Goal: Task Accomplishment & Management: Manage account settings

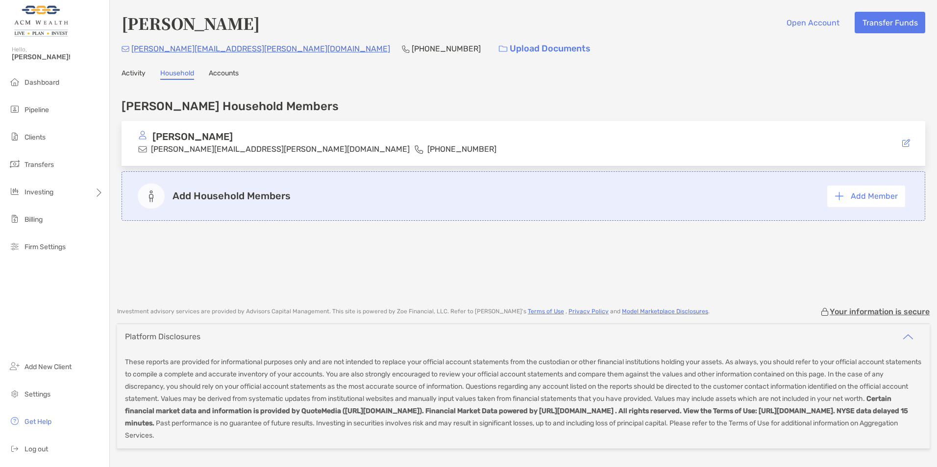
click at [222, 72] on link "Accounts" at bounding box center [224, 74] width 30 height 11
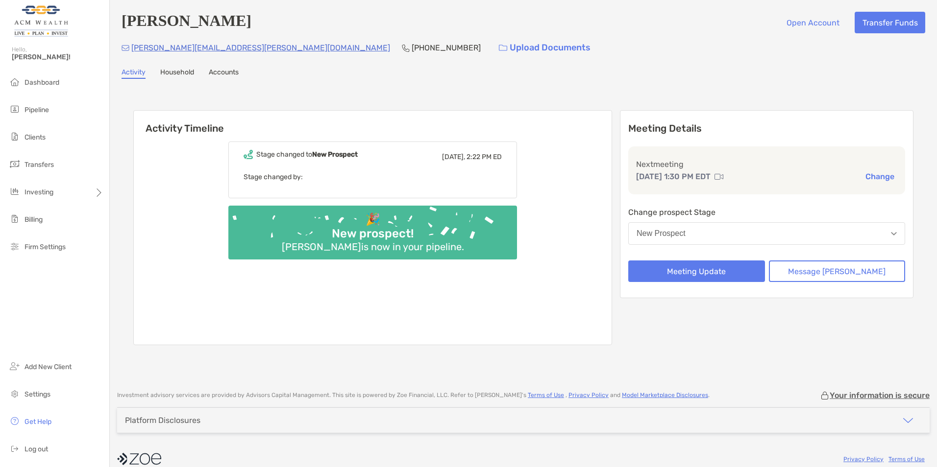
click at [183, 72] on link "Household" at bounding box center [177, 73] width 34 height 11
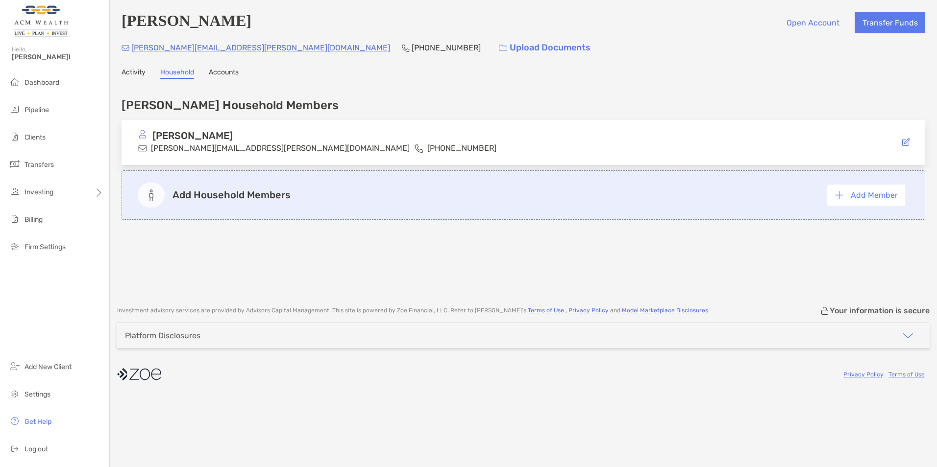
click at [222, 76] on link "Accounts" at bounding box center [224, 73] width 30 height 11
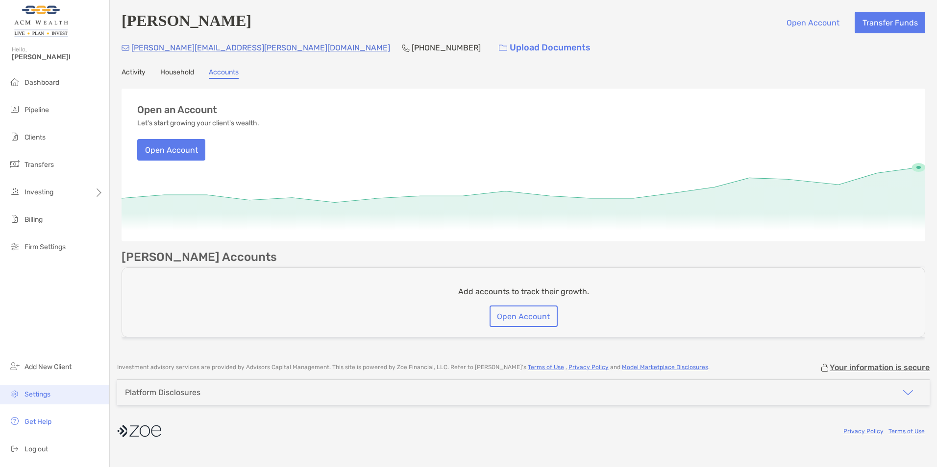
click at [32, 394] on span "Settings" at bounding box center [37, 395] width 26 height 8
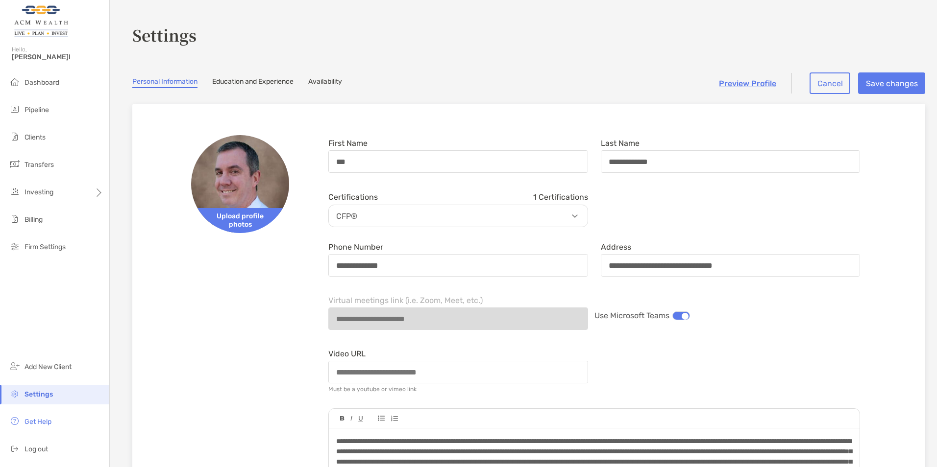
click at [679, 317] on div at bounding box center [681, 316] width 18 height 9
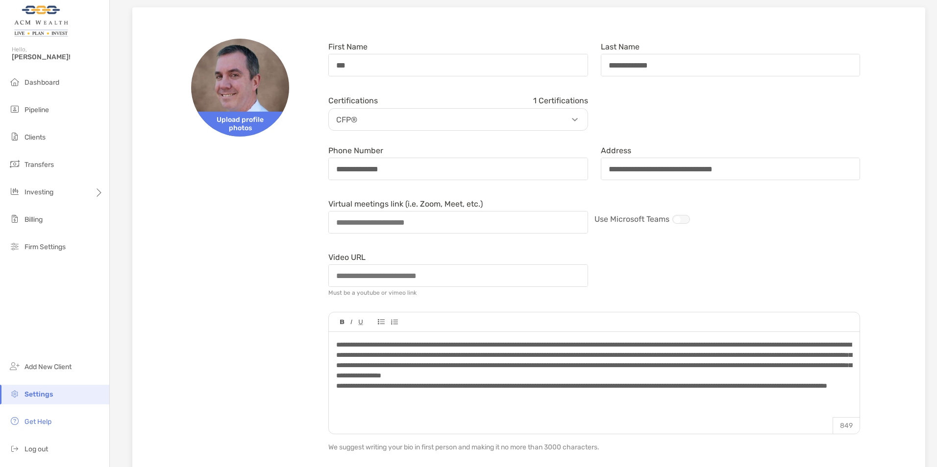
scroll to position [49, 0]
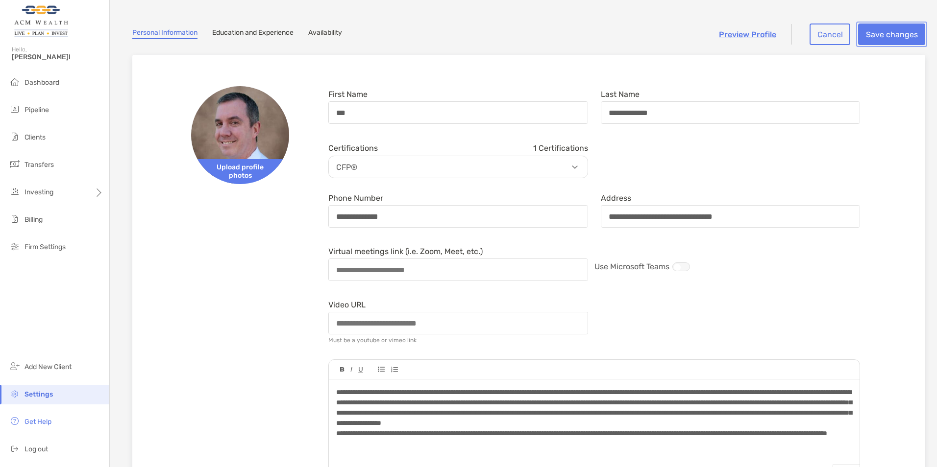
click at [873, 30] on button "Save changes" at bounding box center [891, 35] width 67 height 22
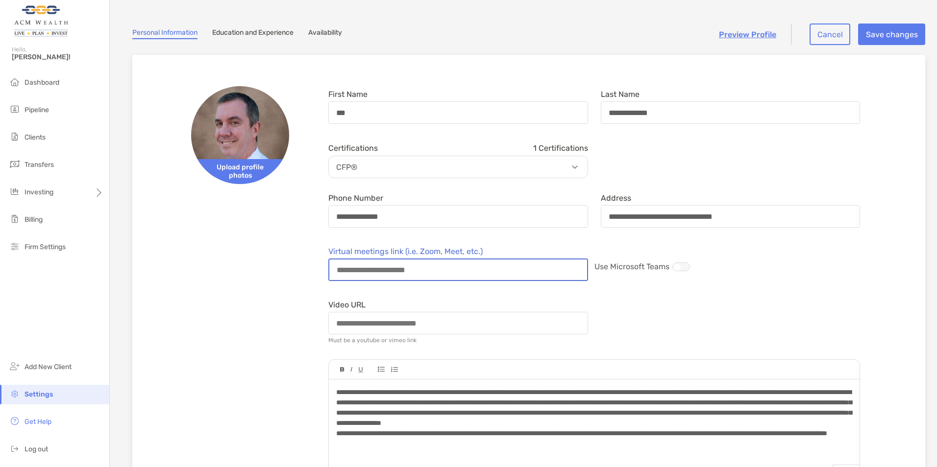
click at [376, 275] on input "Virtual meetings link (i.e. Zoom, Meet, etc.)" at bounding box center [458, 270] width 258 height 21
click at [442, 273] on input "Virtual meetings link (i.e. Zoom, Meet, etc.)" at bounding box center [458, 270] width 258 height 21
drag, startPoint x: 442, startPoint y: 273, endPoint x: 329, endPoint y: 277, distance: 113.2
click at [329, 277] on div at bounding box center [458, 270] width 260 height 23
click at [347, 268] on input "Virtual meetings link (i.e. Zoom, Meet, etc.)" at bounding box center [458, 270] width 258 height 21
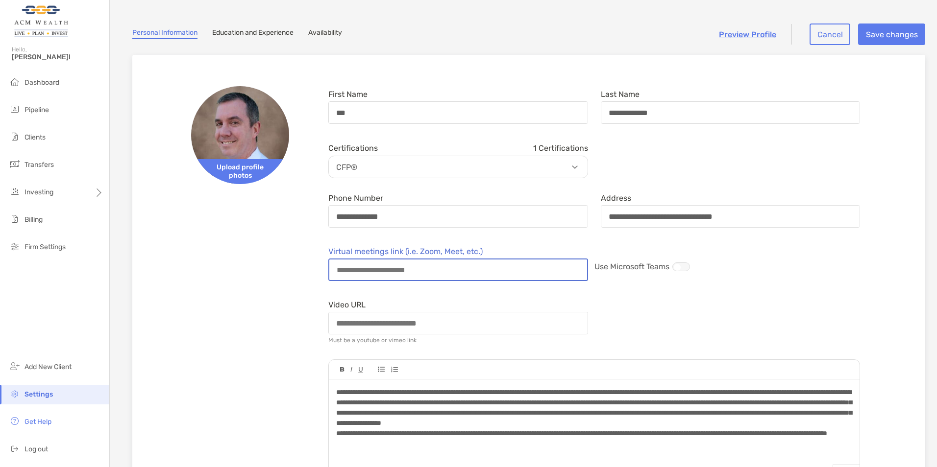
paste input "**********"
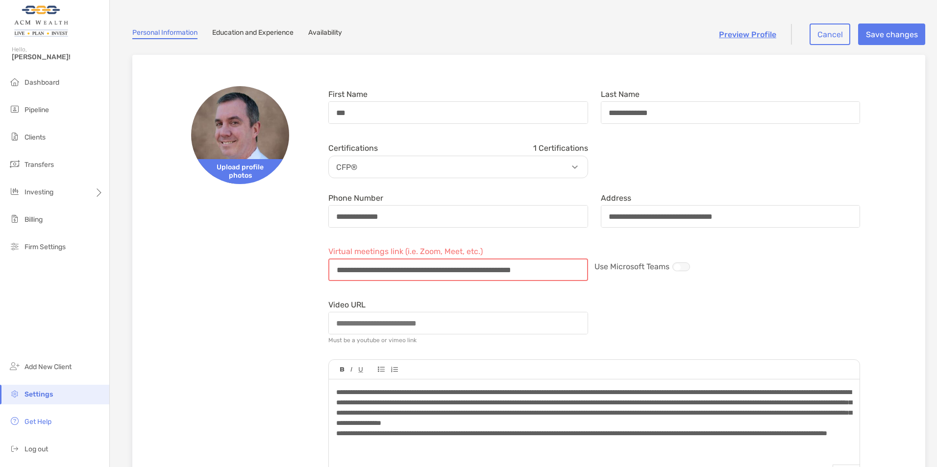
scroll to position [0, 0]
type input "*"
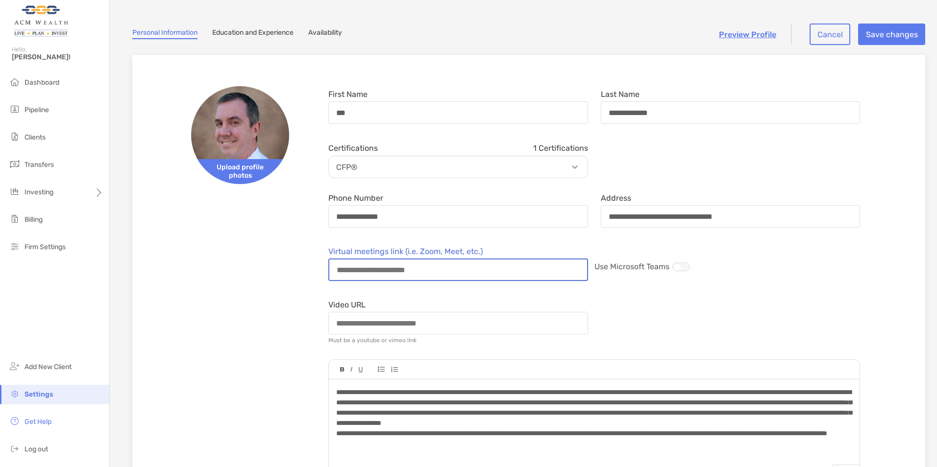
click at [400, 274] on input "Virtual meetings link (i.e. Zoom, Meet, etc.)" at bounding box center [456, 270] width 254 height 21
paste input "**********"
click at [424, 272] on input "**********" at bounding box center [456, 270] width 254 height 21
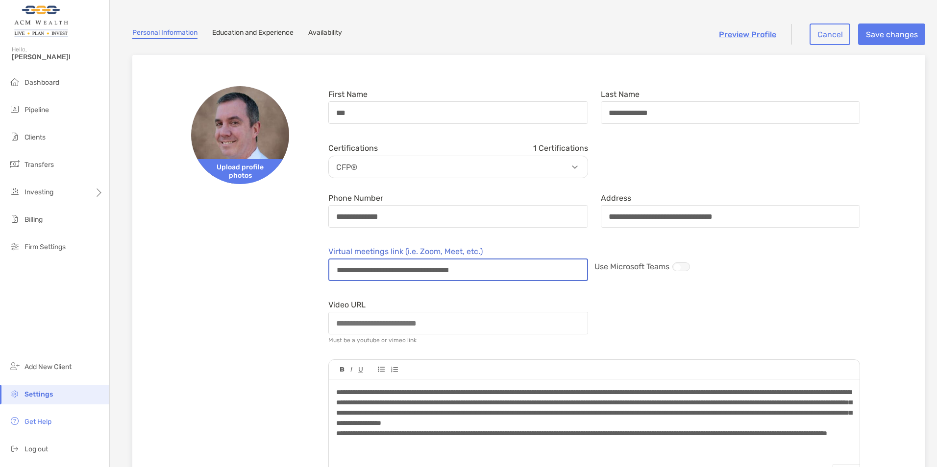
type input "**********"
click at [293, 262] on div "**********" at bounding box center [528, 443] width 761 height 744
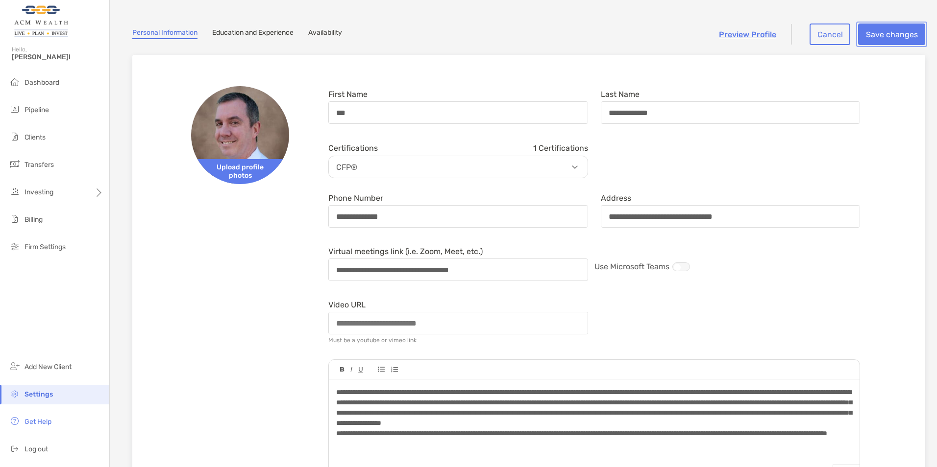
click at [875, 35] on button "Save changes" at bounding box center [891, 35] width 67 height 22
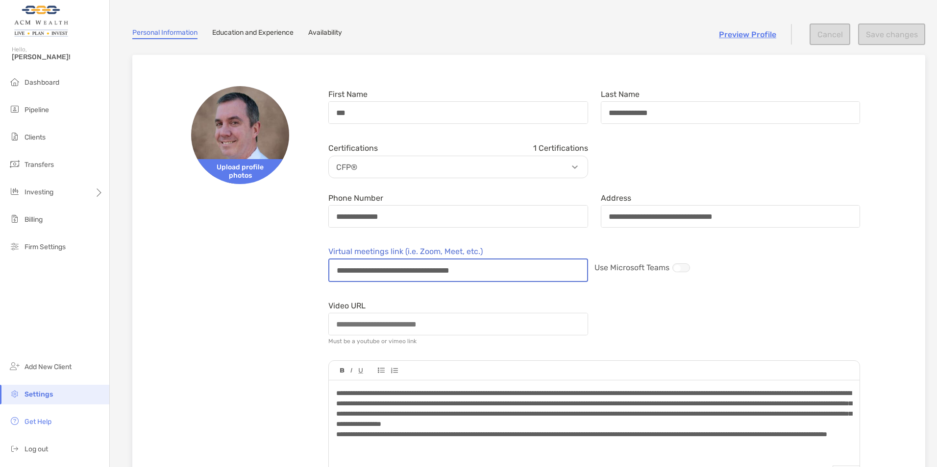
click at [367, 263] on input "**********" at bounding box center [456, 271] width 255 height 22
drag, startPoint x: 512, startPoint y: 270, endPoint x: 311, endPoint y: 278, distance: 201.5
click at [311, 277] on div "**********" at bounding box center [528, 443] width 761 height 744
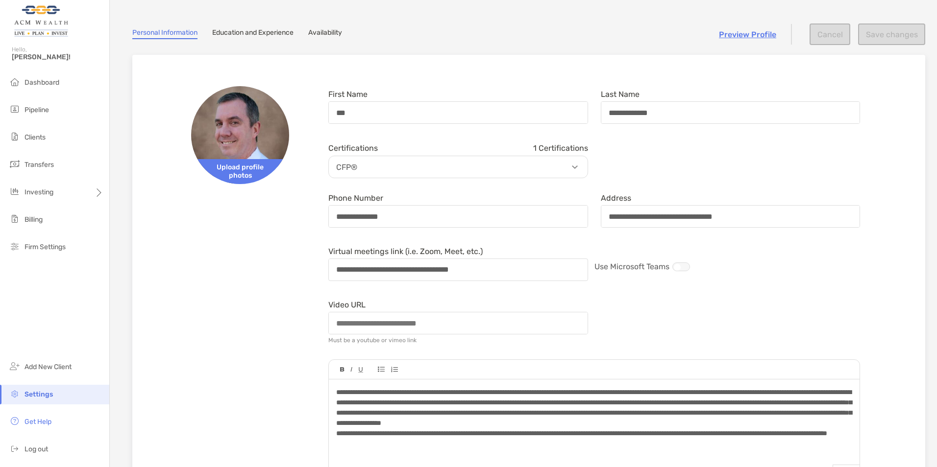
click at [231, 250] on div "**********" at bounding box center [528, 443] width 761 height 744
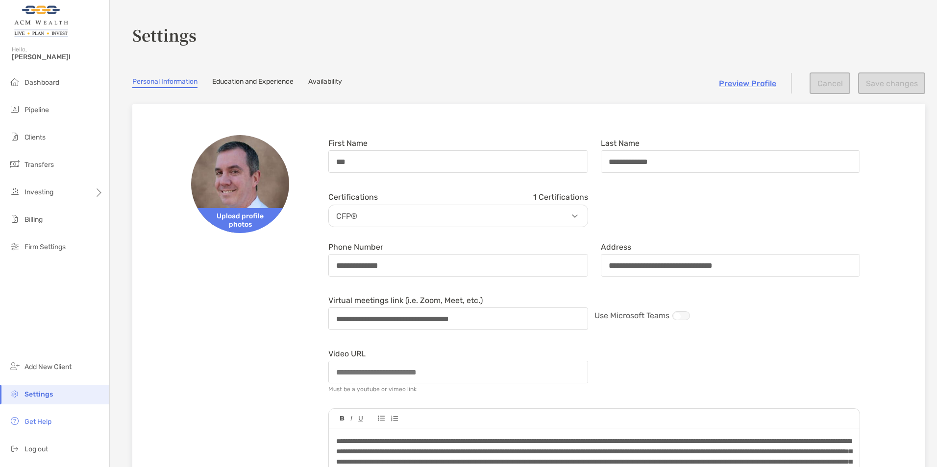
click at [26, 391] on span "Settings" at bounding box center [38, 395] width 28 height 8
click at [265, 83] on link "Education and Experience" at bounding box center [252, 82] width 81 height 11
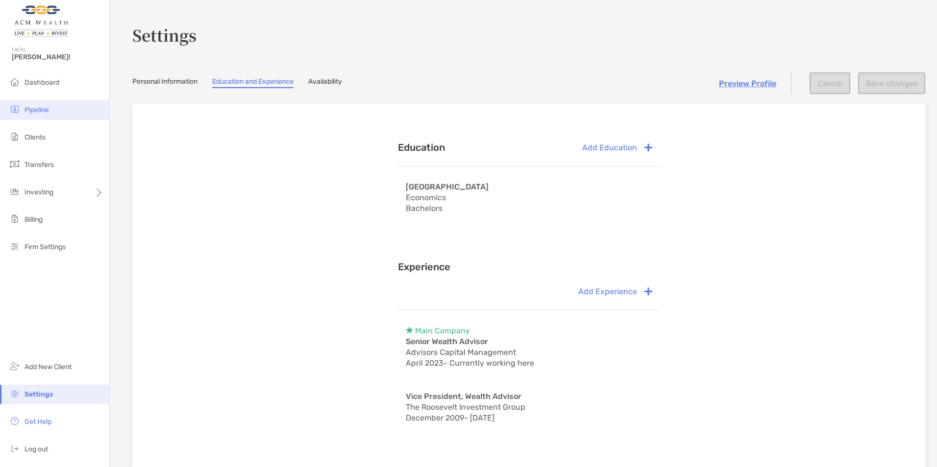
click at [40, 108] on span "Pipeline" at bounding box center [36, 110] width 24 height 8
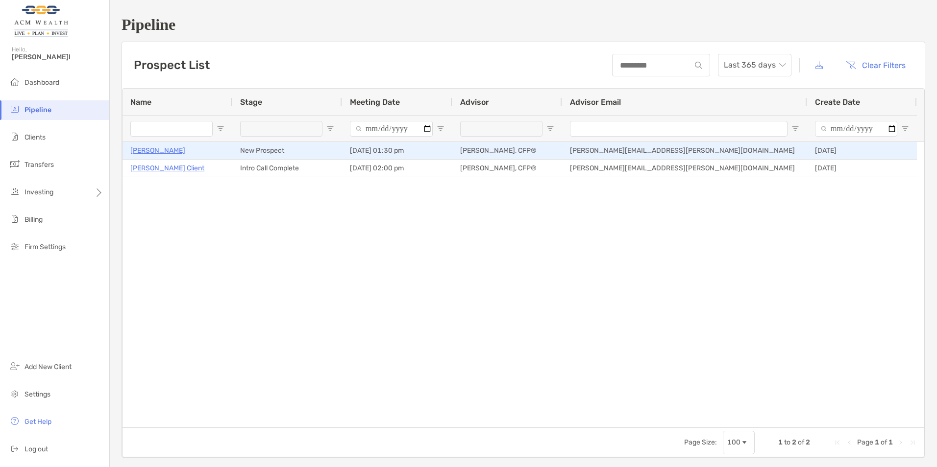
click at [143, 149] on p "[PERSON_NAME]" at bounding box center [157, 151] width 55 height 12
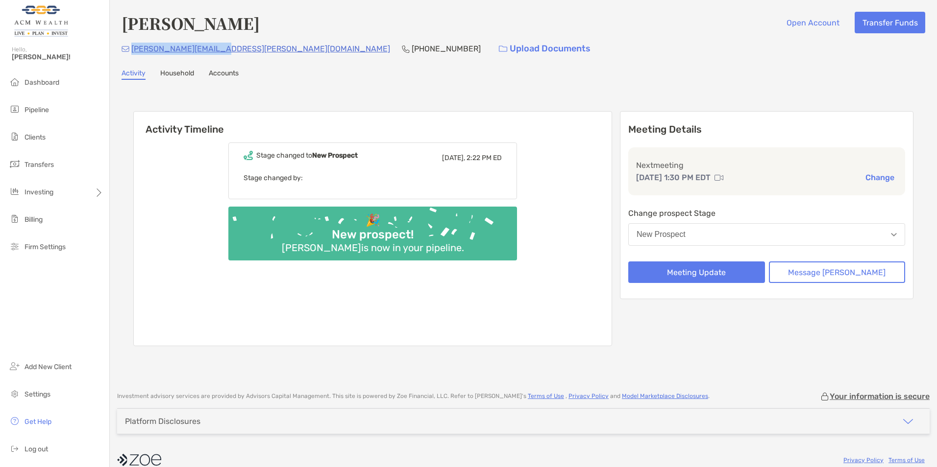
drag, startPoint x: 211, startPoint y: 47, endPoint x: 133, endPoint y: 44, distance: 78.5
click at [133, 44] on p "[PERSON_NAME][EMAIL_ADDRESS][PERSON_NAME][DOMAIN_NAME]" at bounding box center [260, 49] width 259 height 12
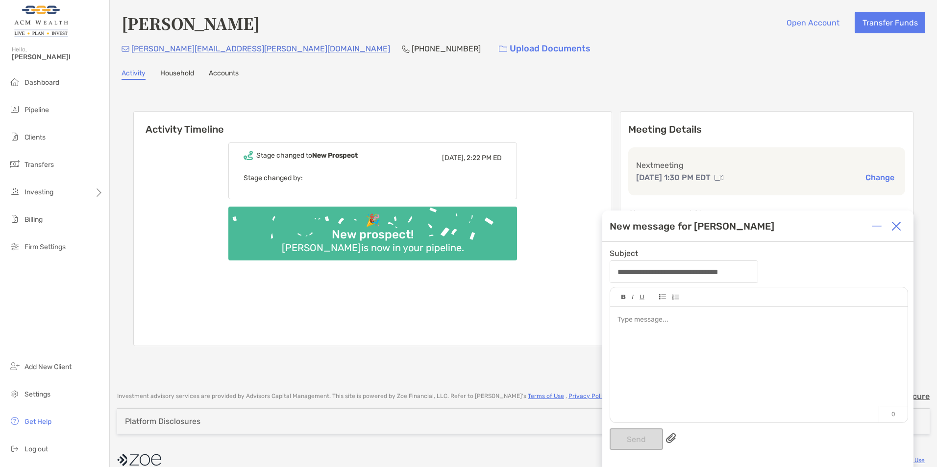
click at [643, 362] on div at bounding box center [758, 360] width 297 height 106
click at [700, 274] on input "**********" at bounding box center [684, 272] width 147 height 21
click at [664, 378] on div at bounding box center [758, 360] width 297 height 106
click at [893, 225] on img at bounding box center [896, 226] width 10 height 10
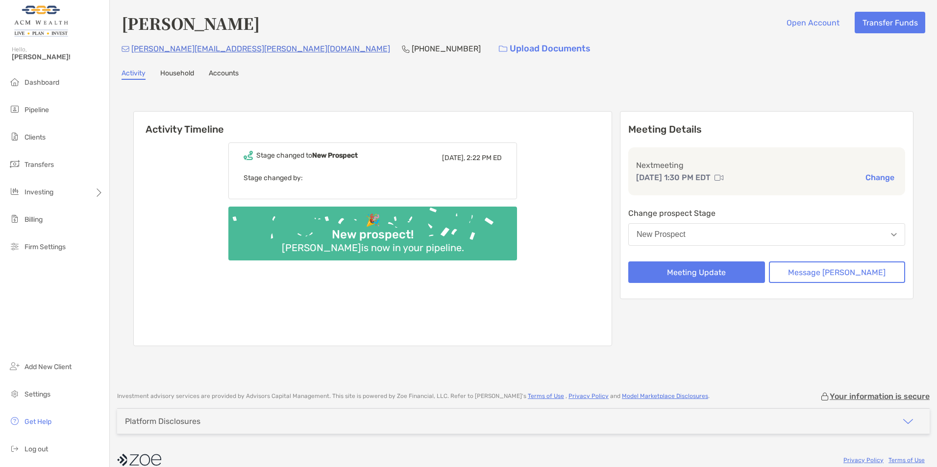
click at [739, 237] on button "New Prospect" at bounding box center [766, 234] width 277 height 23
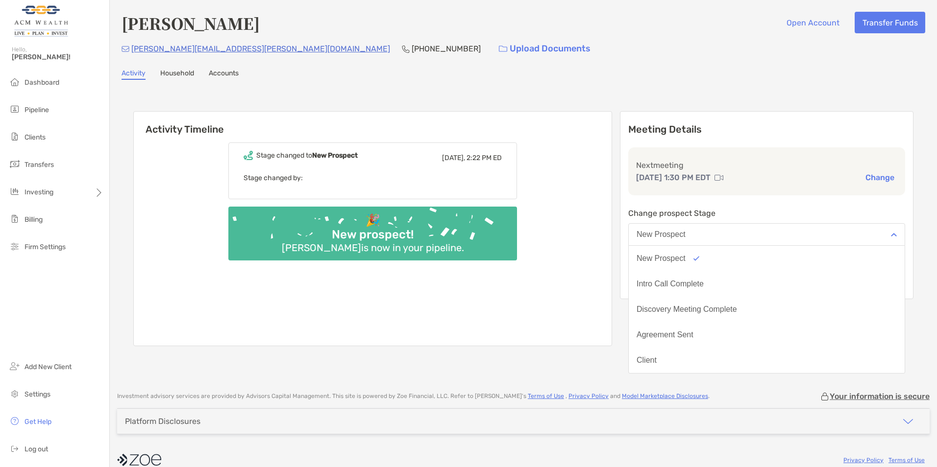
click at [739, 237] on button "New Prospect" at bounding box center [766, 234] width 277 height 23
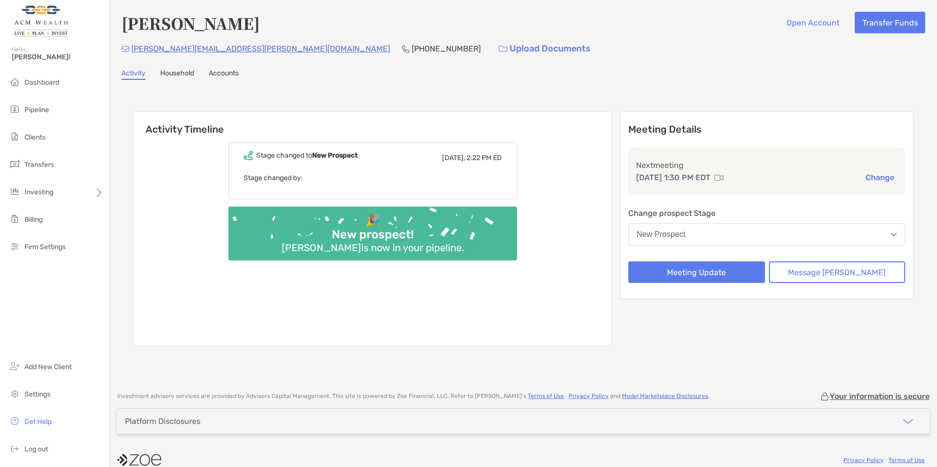
click at [168, 74] on link "Household" at bounding box center [177, 74] width 34 height 11
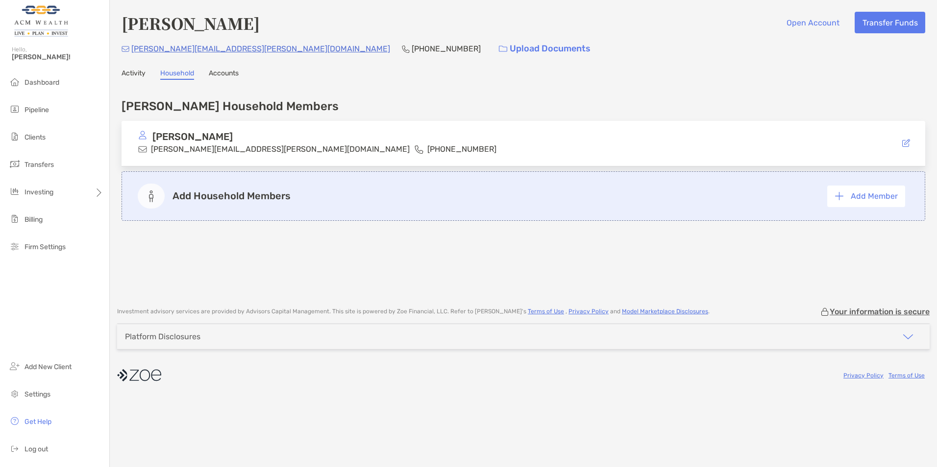
click at [233, 78] on link "Accounts" at bounding box center [224, 74] width 30 height 11
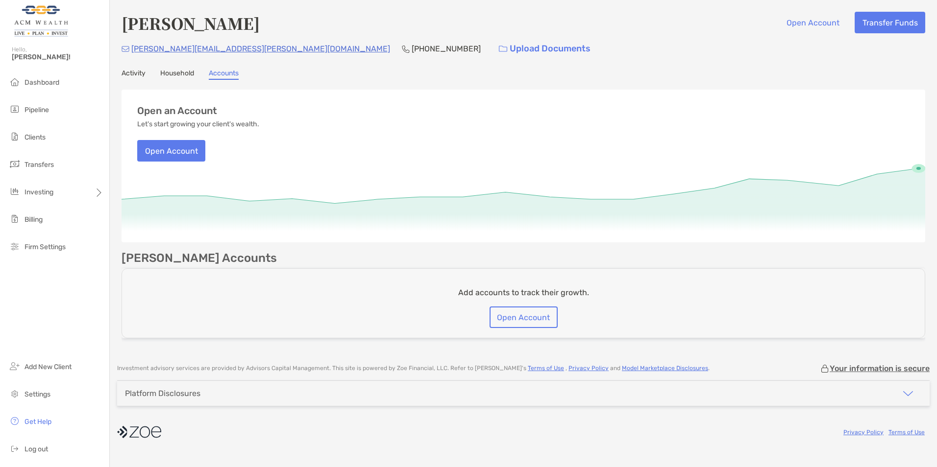
click at [39, 100] on ul "Dashboard Pipeline Clients Transfers Investing Billing Firm Settings" at bounding box center [54, 169] width 109 height 192
click at [36, 112] on span "Pipeline" at bounding box center [36, 110] width 24 height 8
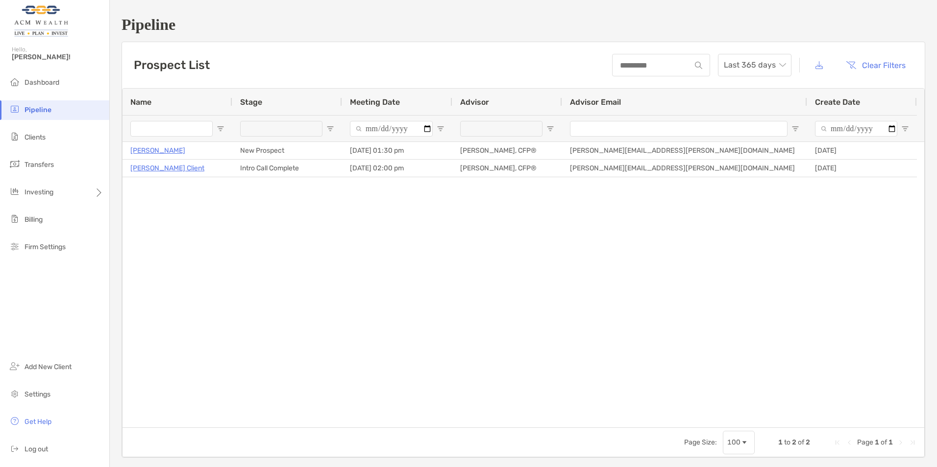
scroll to position [105, 0]
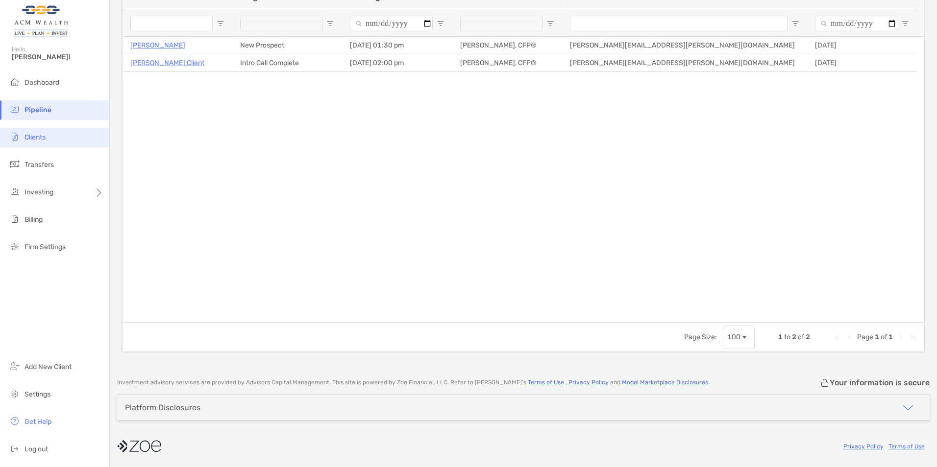
click at [33, 140] on span "Clients" at bounding box center [34, 137] width 21 height 8
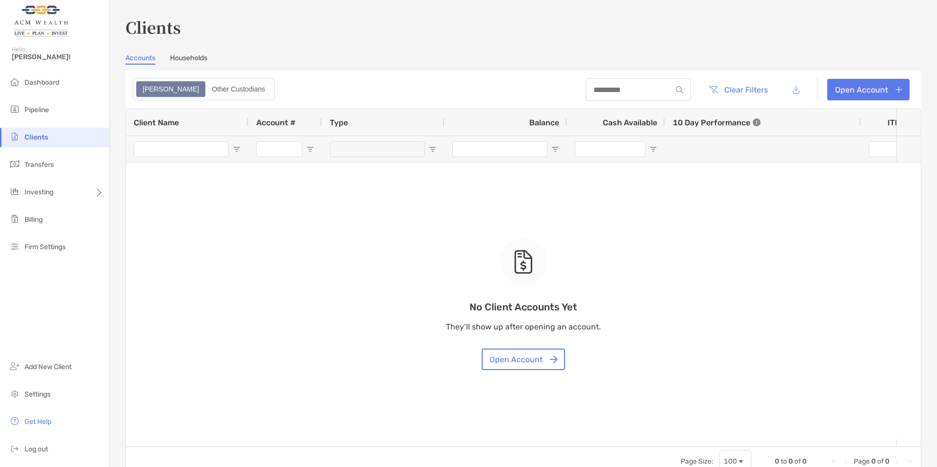
click at [190, 58] on link "Households" at bounding box center [188, 59] width 37 height 11
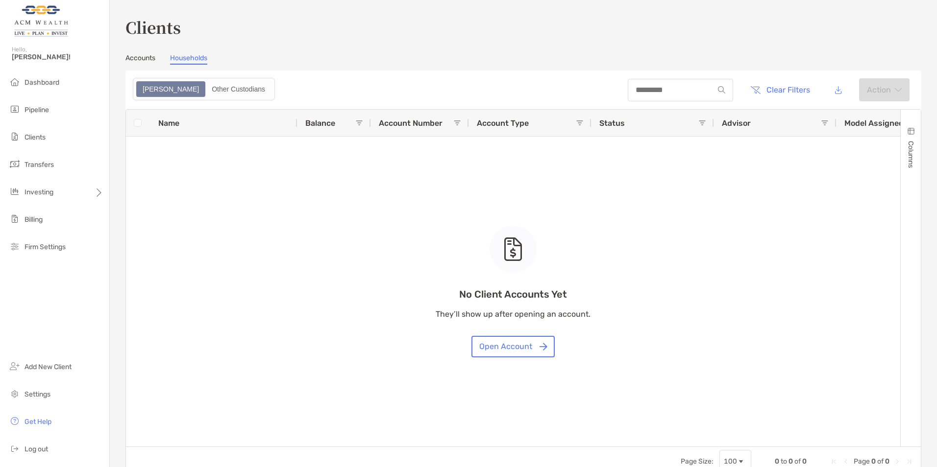
click at [136, 59] on link "Accounts" at bounding box center [140, 59] width 30 height 11
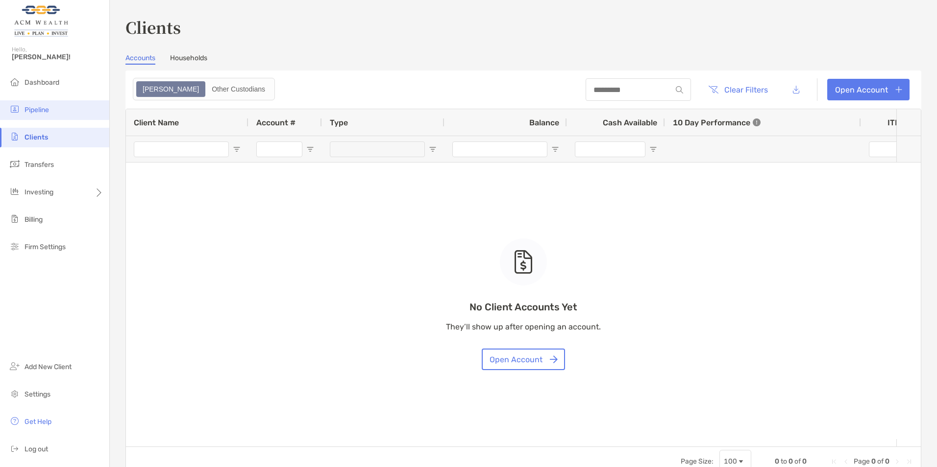
click at [33, 113] on span "Pipeline" at bounding box center [36, 110] width 24 height 8
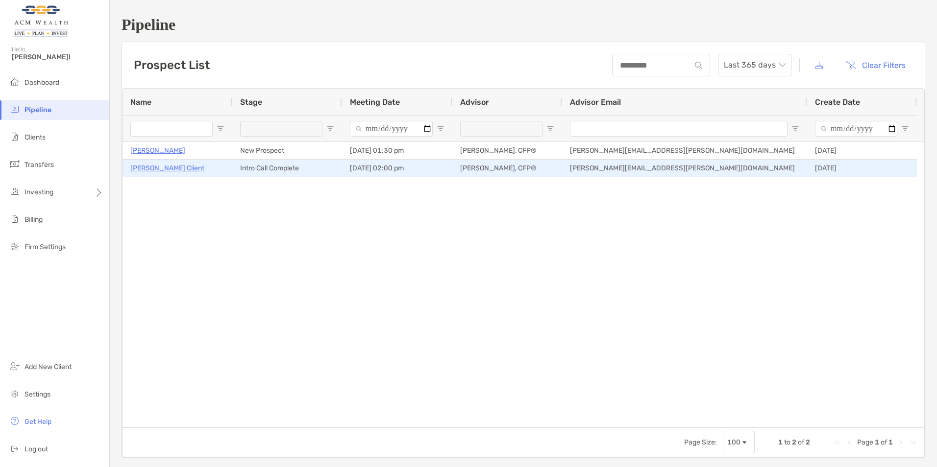
click at [149, 170] on p "Jane Client" at bounding box center [167, 168] width 74 height 12
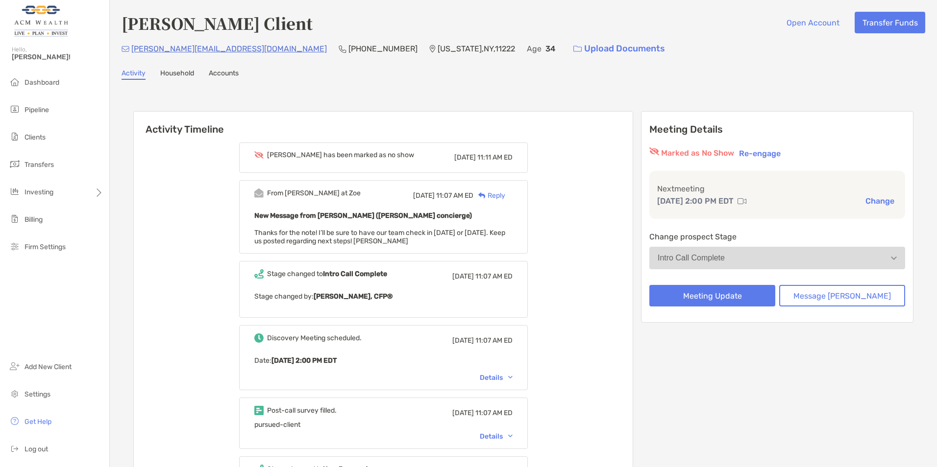
click at [171, 75] on link "Household" at bounding box center [177, 74] width 34 height 11
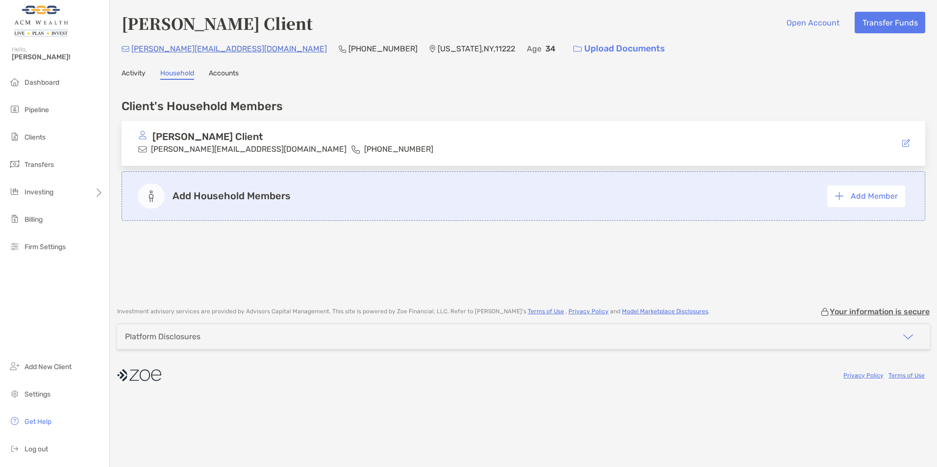
click at [227, 73] on link "Accounts" at bounding box center [224, 74] width 30 height 11
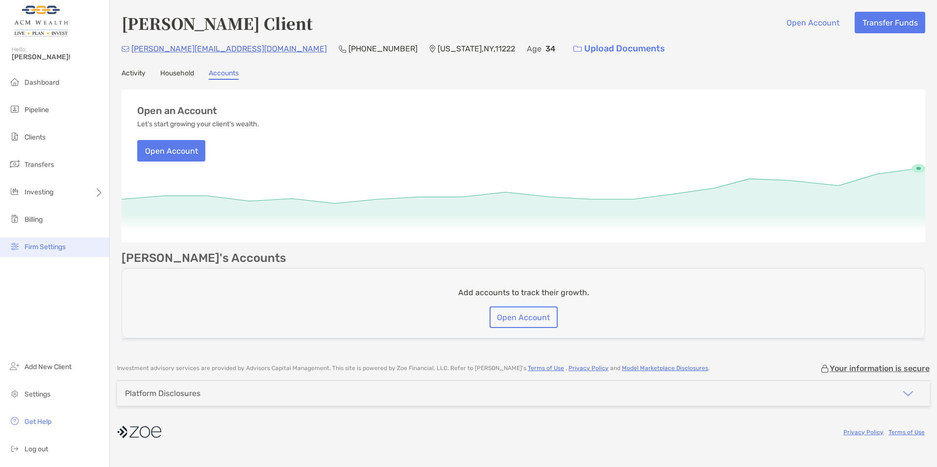
click at [35, 251] on span "Firm Settings" at bounding box center [44, 247] width 41 height 8
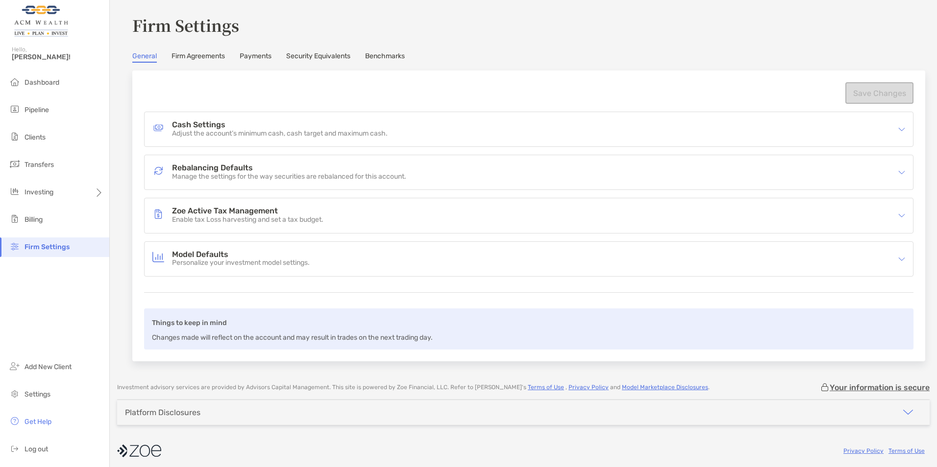
scroll to position [15, 0]
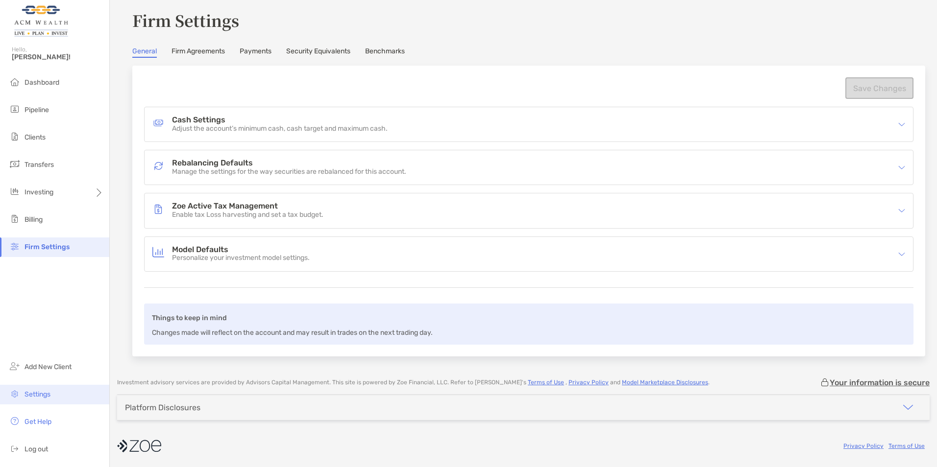
click at [20, 397] on img at bounding box center [15, 394] width 12 height 12
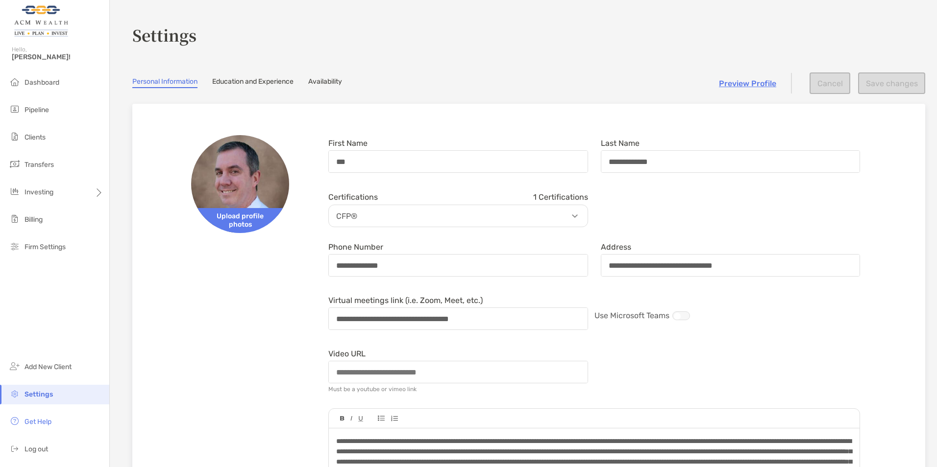
click at [230, 83] on link "Education and Experience" at bounding box center [252, 82] width 81 height 11
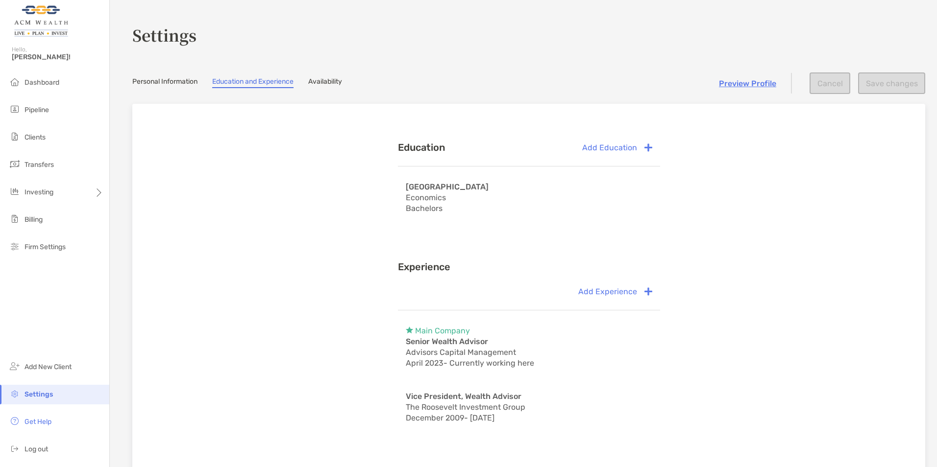
click at [326, 85] on link "Availability" at bounding box center [325, 82] width 34 height 11
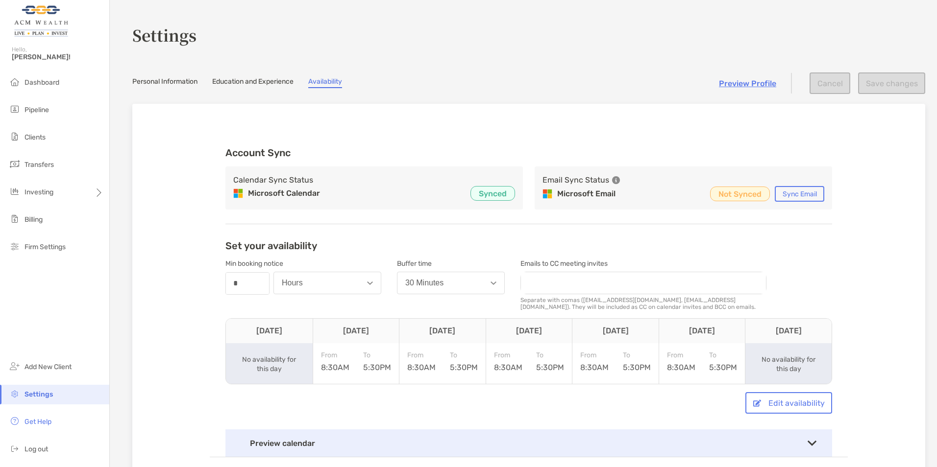
click at [147, 80] on link "Personal Information" at bounding box center [164, 82] width 65 height 11
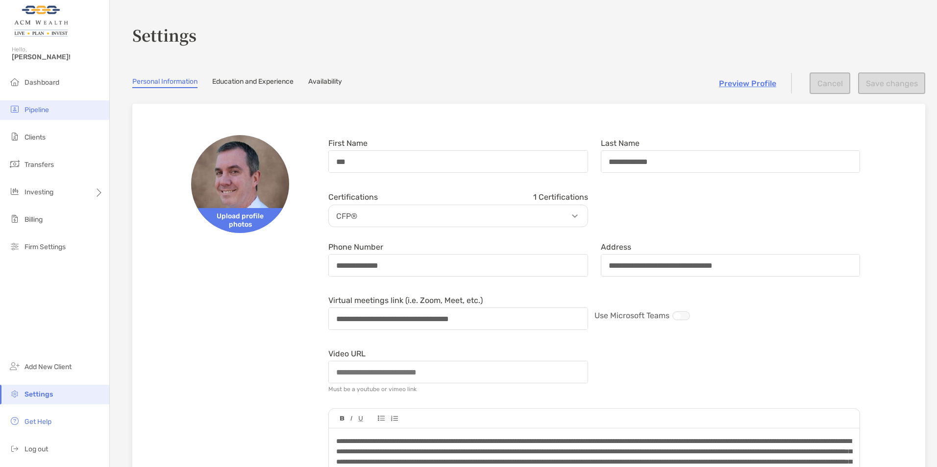
click at [17, 108] on img at bounding box center [15, 109] width 12 height 12
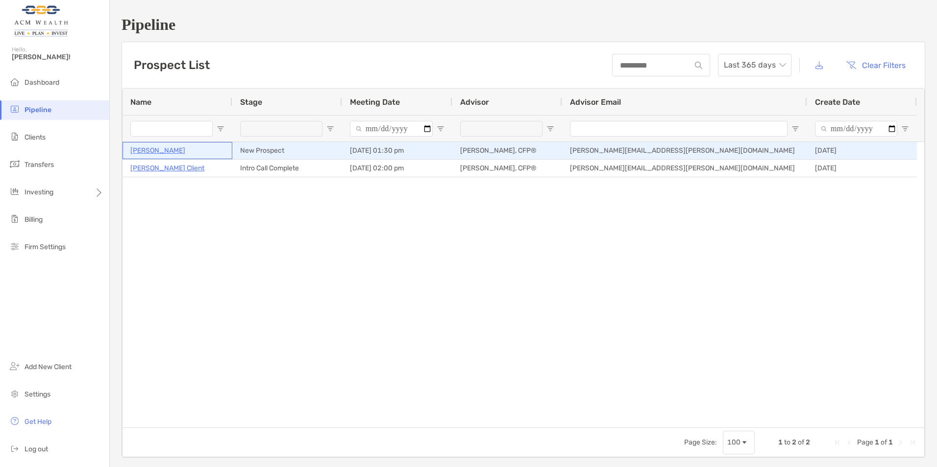
click at [153, 149] on p "[PERSON_NAME]" at bounding box center [157, 151] width 55 height 12
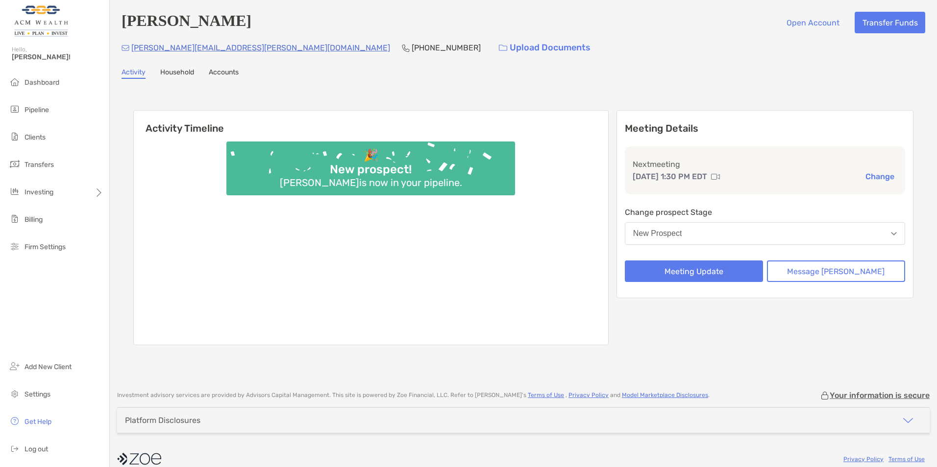
drag, startPoint x: 0, startPoint y: 0, endPoint x: 162, endPoint y: 48, distance: 168.5
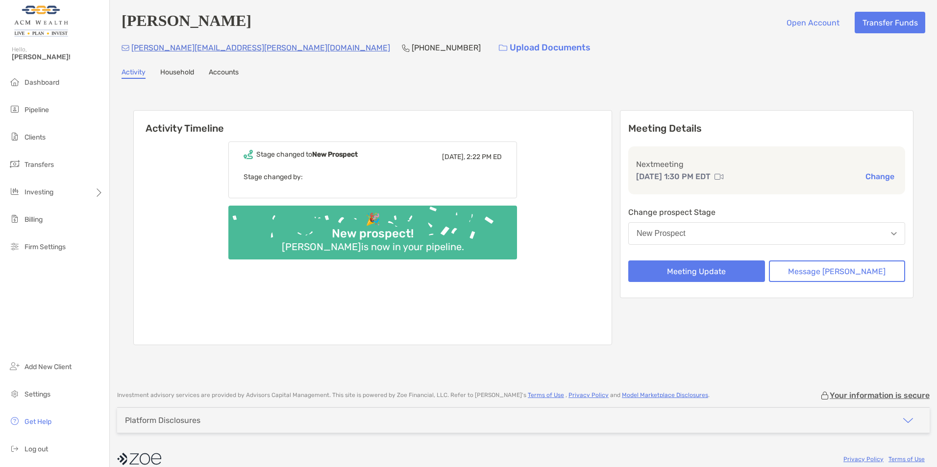
drag, startPoint x: 162, startPoint y: 48, endPoint x: 145, endPoint y: 59, distance: 20.5
click at [145, 58] on div "[PERSON_NAME][EMAIL_ADDRESS][PERSON_NAME][DOMAIN_NAME]" at bounding box center [256, 47] width 269 height 21
drag, startPoint x: 172, startPoint y: 49, endPoint x: 161, endPoint y: 62, distance: 16.6
click at [161, 62] on div "Elliot Kass Open Account Transfer Funds elliot.kass@gmail.com (301) 787-7001 Up…" at bounding box center [523, 190] width 827 height 381
drag, startPoint x: 215, startPoint y: 49, endPoint x: 133, endPoint y: 43, distance: 81.6
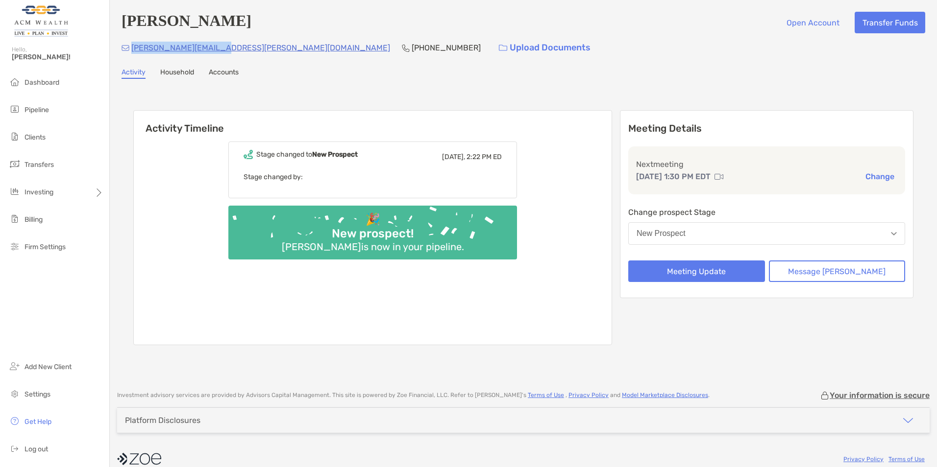
click at [133, 43] on div "elliot.kass@gmail.com (301) 787-7001 Upload Documents" at bounding box center [524, 47] width 804 height 21
copy p "[PERSON_NAME][EMAIL_ADDRESS][PERSON_NAME][DOMAIN_NAME]"
click at [36, 111] on span "Pipeline" at bounding box center [36, 110] width 24 height 8
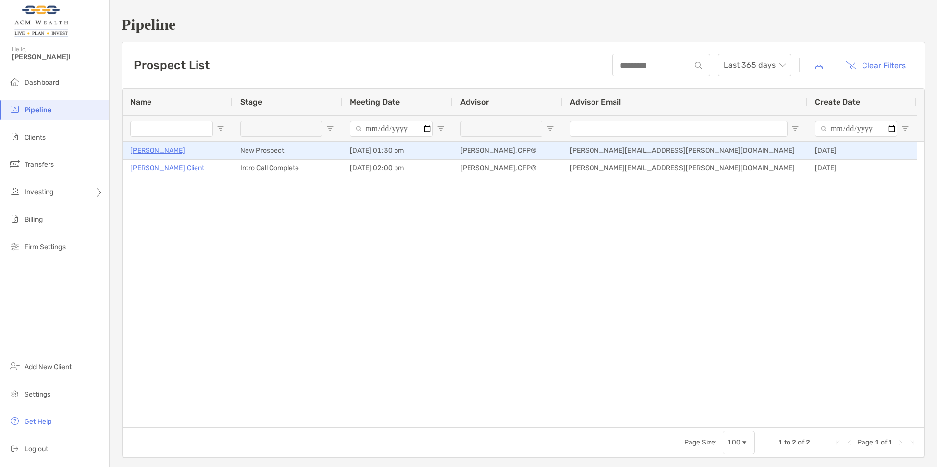
click at [142, 150] on p "[PERSON_NAME]" at bounding box center [157, 151] width 55 height 12
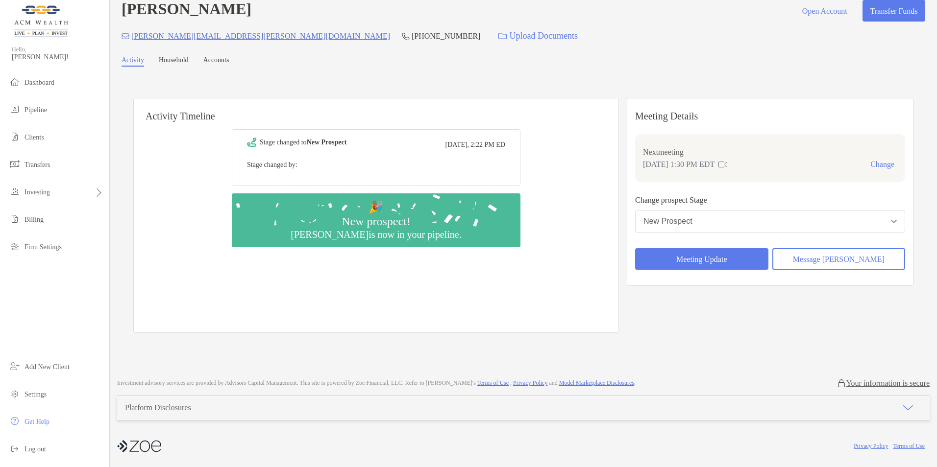
scroll to position [14, 0]
click at [713, 257] on button "Meeting Update" at bounding box center [701, 259] width 133 height 22
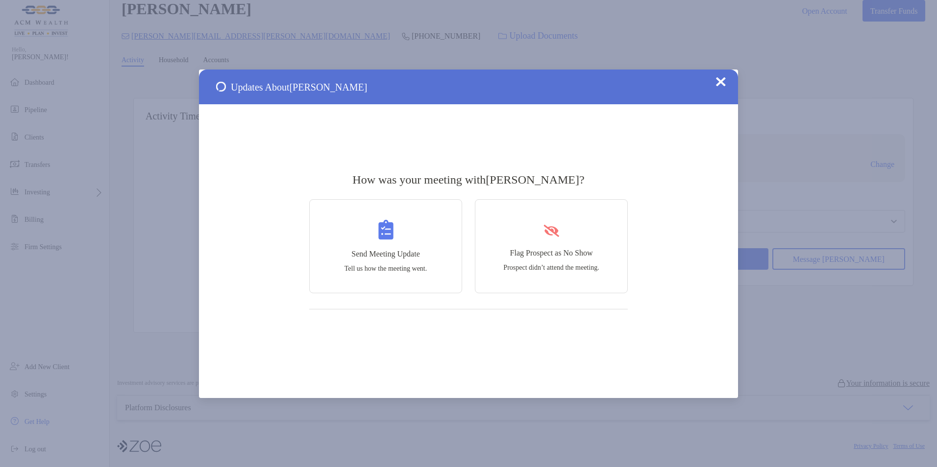
click at [722, 78] on img at bounding box center [721, 82] width 10 height 10
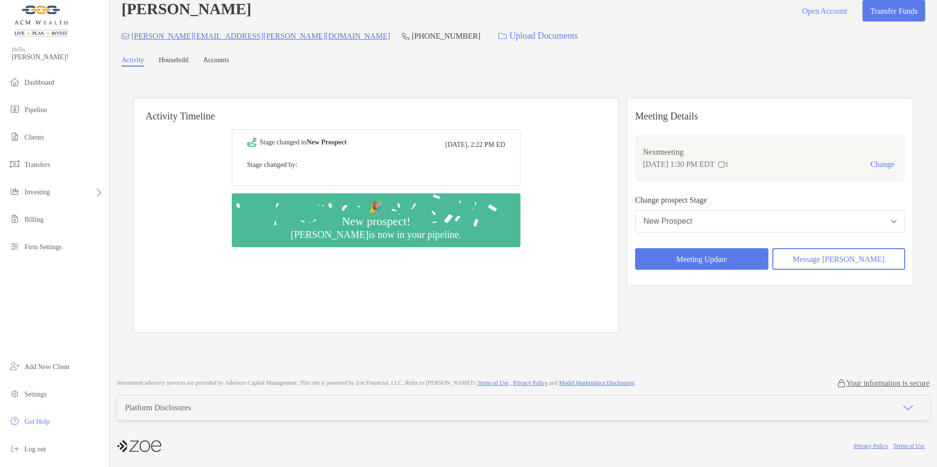
click at [191, 410] on div "Platform Disclosures" at bounding box center [158, 408] width 66 height 9
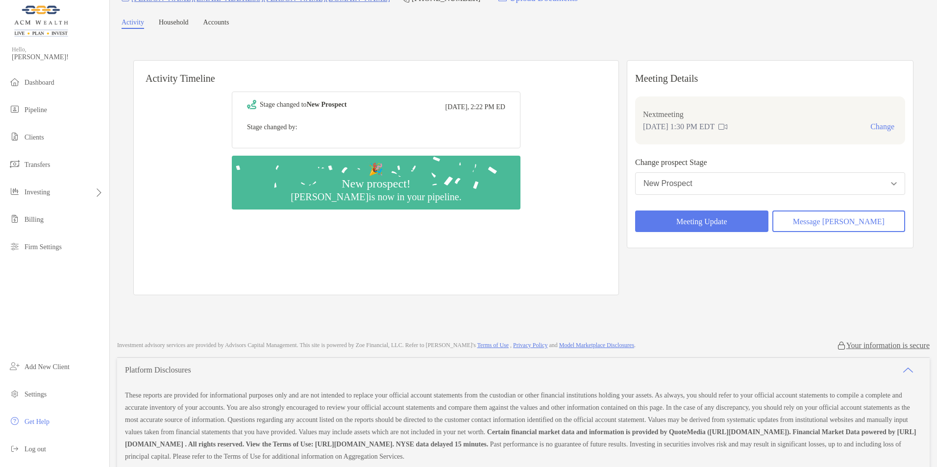
scroll to position [0, 0]
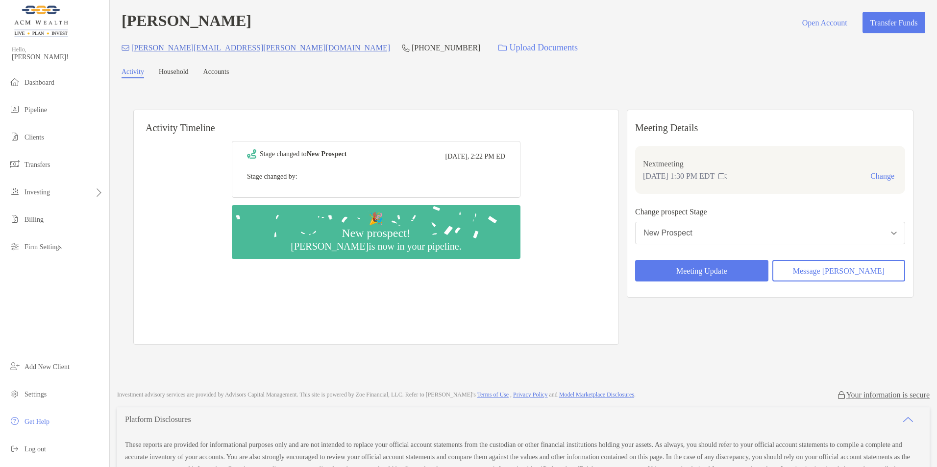
click at [183, 70] on link "Household" at bounding box center [174, 73] width 30 height 10
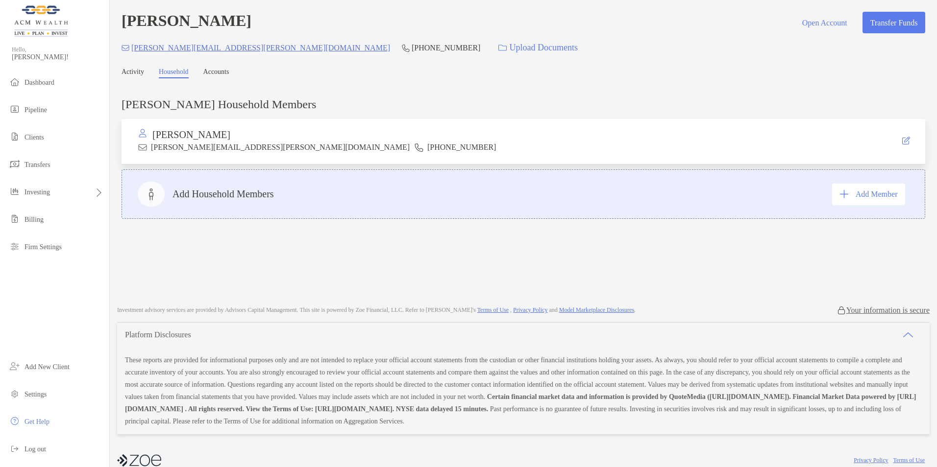
click at [227, 69] on div "Elliot Kass Open Account Transfer Funds elliot.kass@gmail.com (301) 787-7001 Up…" at bounding box center [523, 148] width 827 height 296
click at [226, 73] on link "Accounts" at bounding box center [216, 73] width 26 height 10
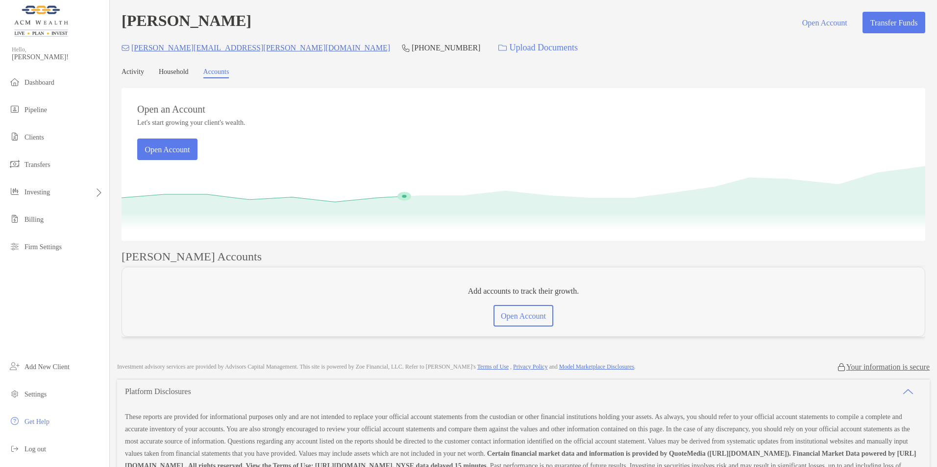
drag, startPoint x: 130, startPoint y: 81, endPoint x: 131, endPoint y: 73, distance: 8.9
click at [130, 81] on div "Elliot Kass Open Account Transfer Funds elliot.kass@gmail.com (301) 787-7001 Up…" at bounding box center [523, 176] width 827 height 353
click at [131, 72] on link "Activity" at bounding box center [133, 73] width 23 height 10
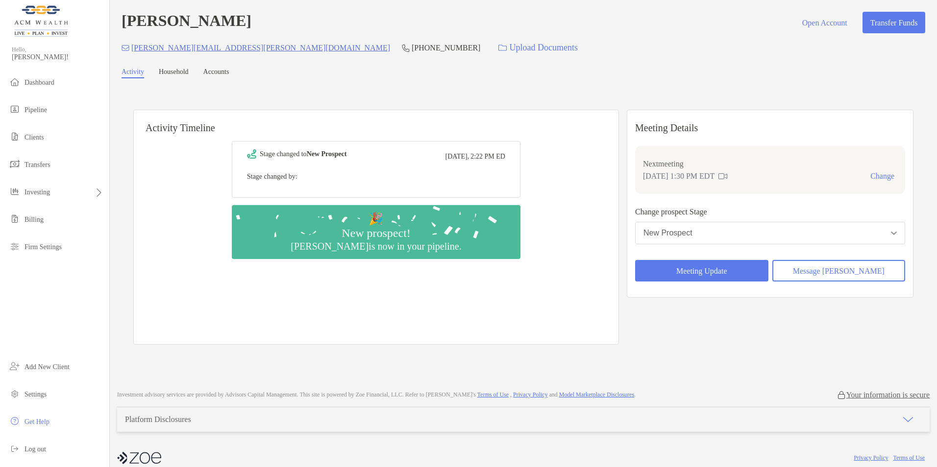
click at [188, 73] on link "Household" at bounding box center [174, 73] width 30 height 10
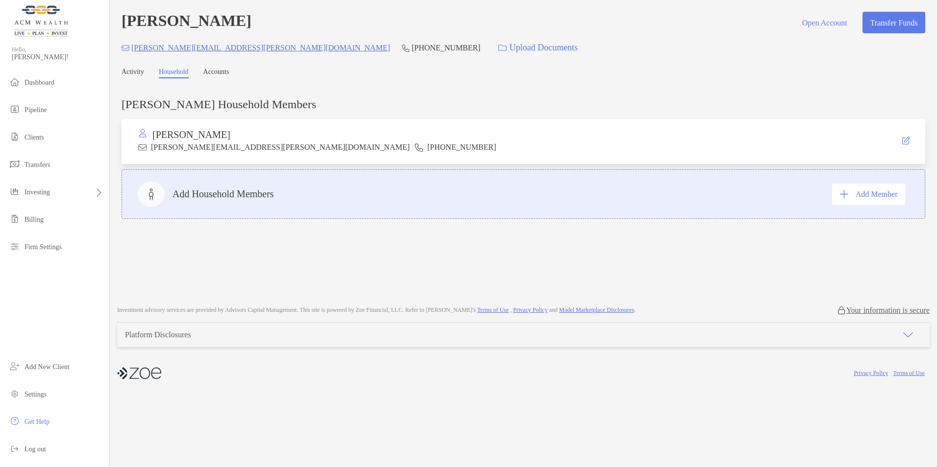
click at [224, 75] on link "Accounts" at bounding box center [216, 73] width 26 height 10
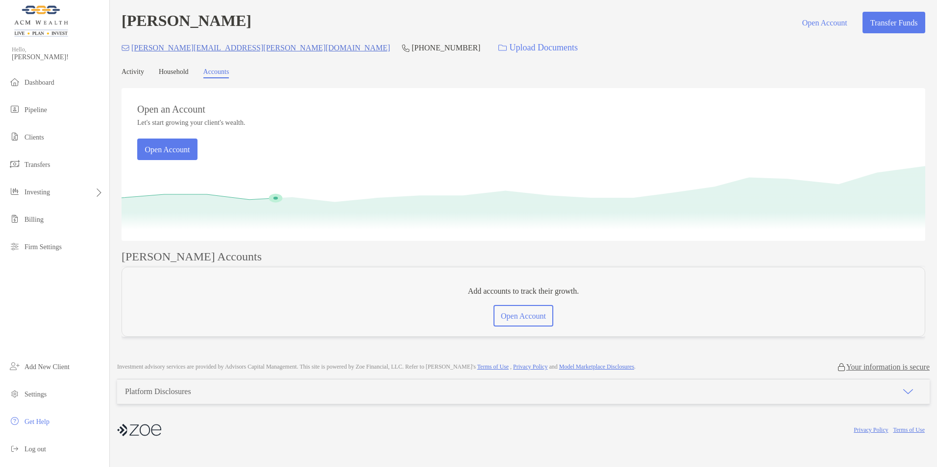
click at [132, 70] on link "Activity" at bounding box center [133, 73] width 23 height 10
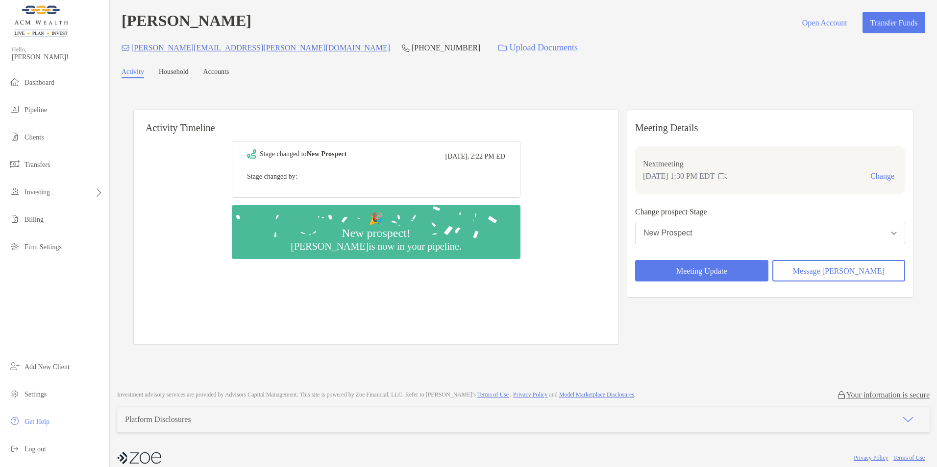
click at [867, 176] on button "Change" at bounding box center [882, 176] width 30 height 10
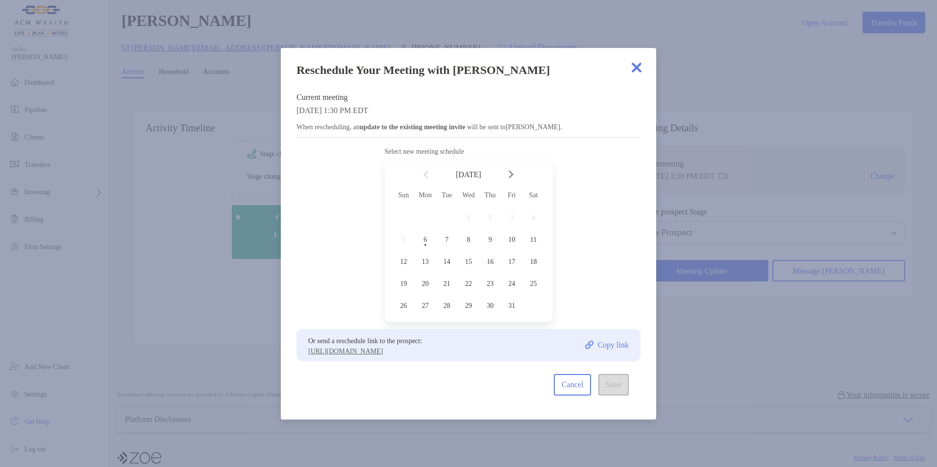
click at [636, 65] on img at bounding box center [637, 68] width 20 height 20
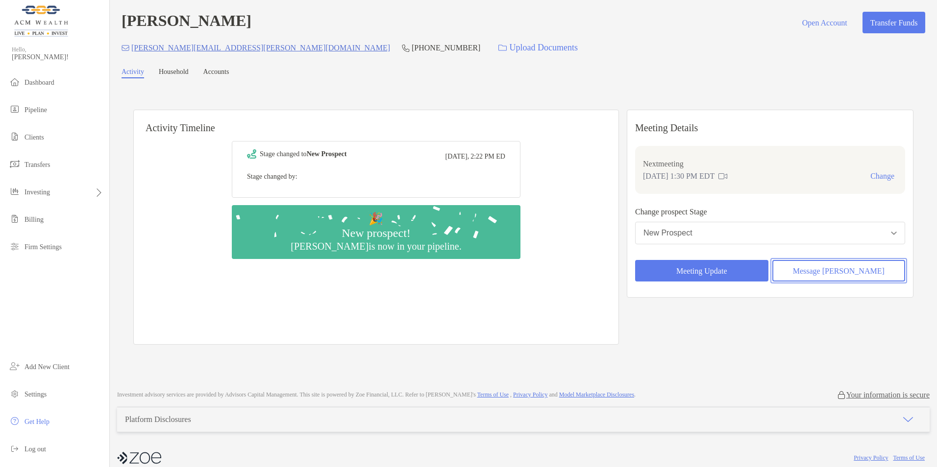
click at [823, 278] on button "Message [PERSON_NAME]" at bounding box center [838, 271] width 133 height 22
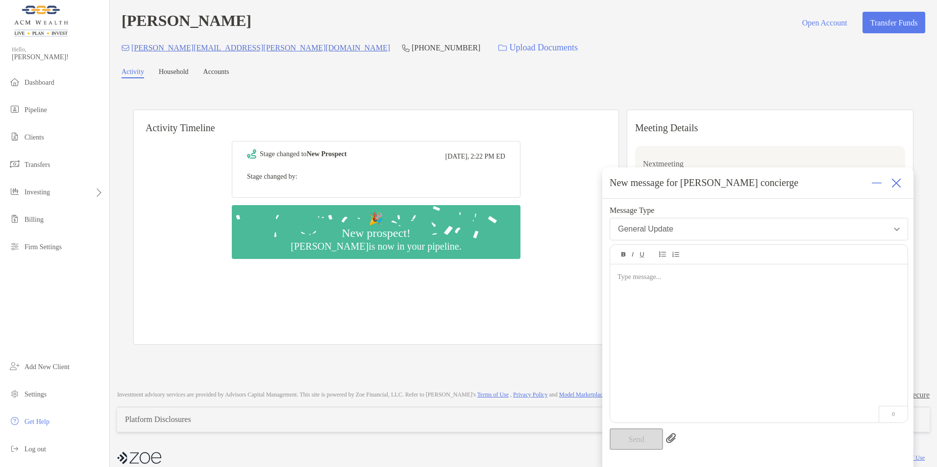
click at [893, 183] on img at bounding box center [896, 183] width 10 height 10
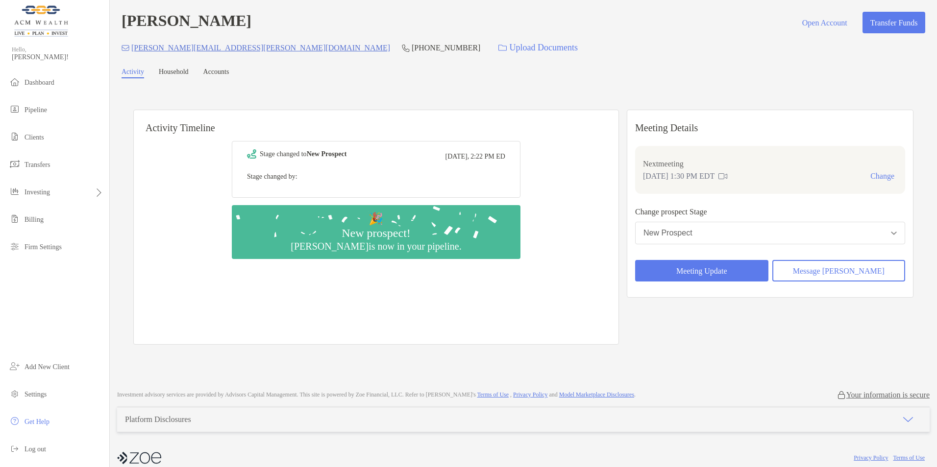
click at [181, 74] on link "Household" at bounding box center [174, 73] width 30 height 10
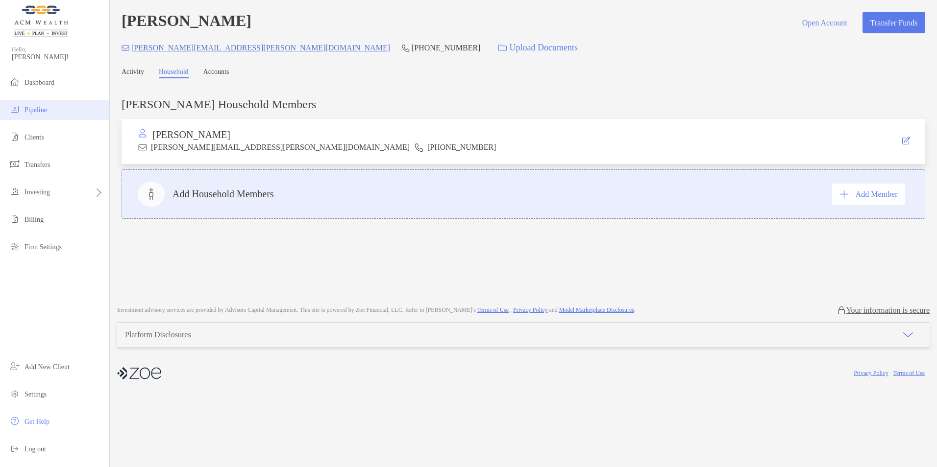
click at [42, 112] on span "Pipeline" at bounding box center [35, 109] width 23 height 7
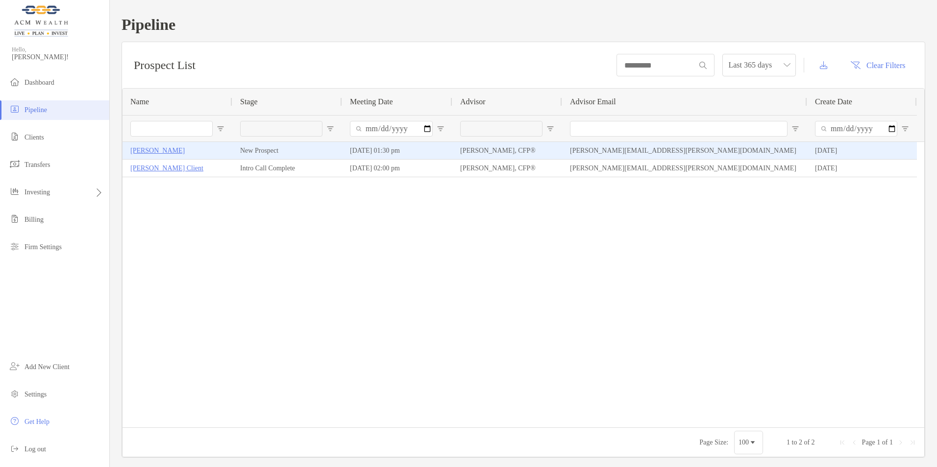
click at [143, 152] on p "[PERSON_NAME]" at bounding box center [157, 151] width 54 height 12
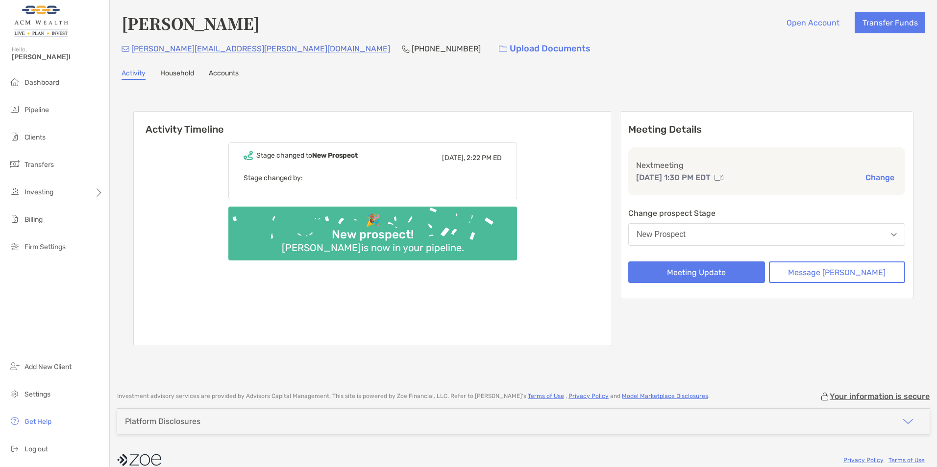
click at [175, 76] on link "Household" at bounding box center [177, 74] width 34 height 11
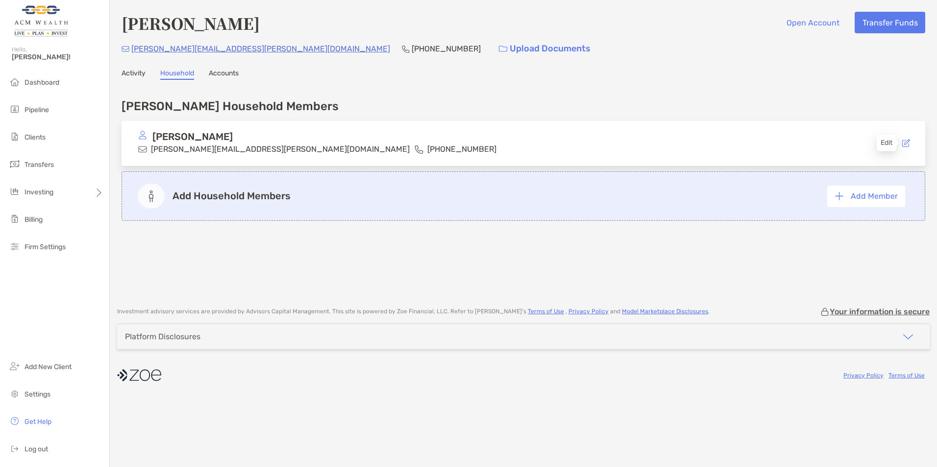
click at [903, 144] on icon at bounding box center [906, 143] width 8 height 8
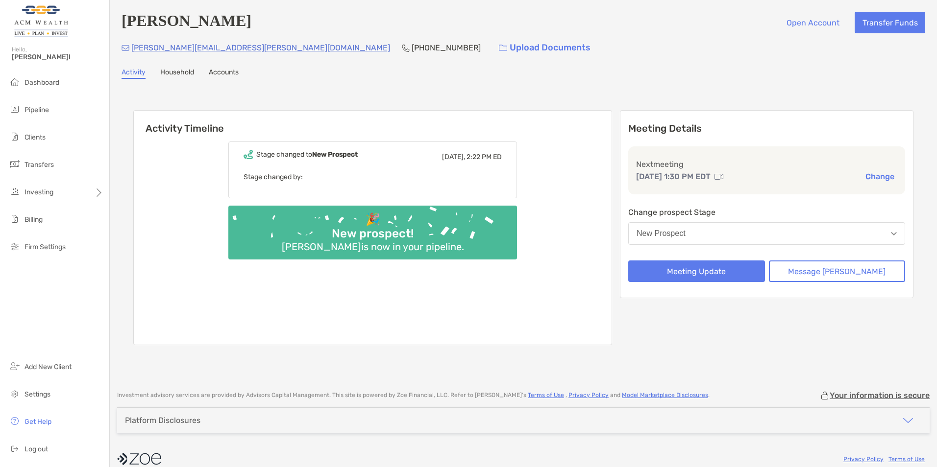
click at [171, 69] on link "Household" at bounding box center [177, 73] width 34 height 11
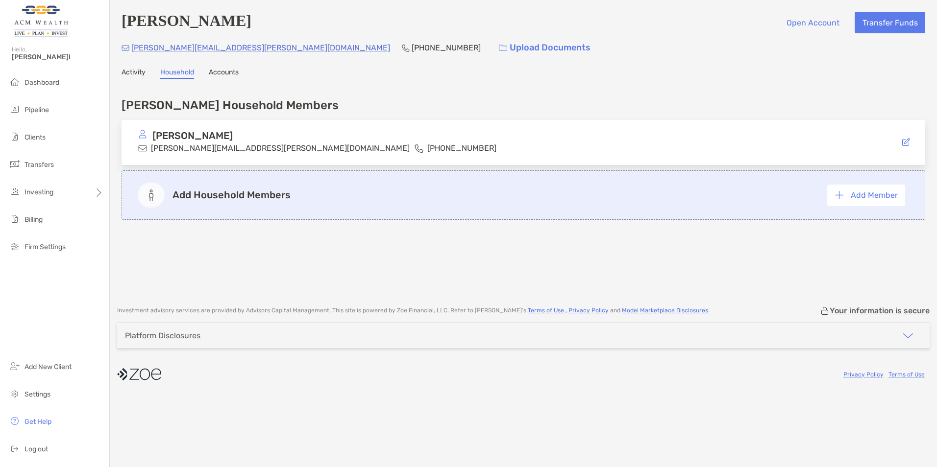
click at [228, 76] on link "Accounts" at bounding box center [224, 73] width 30 height 11
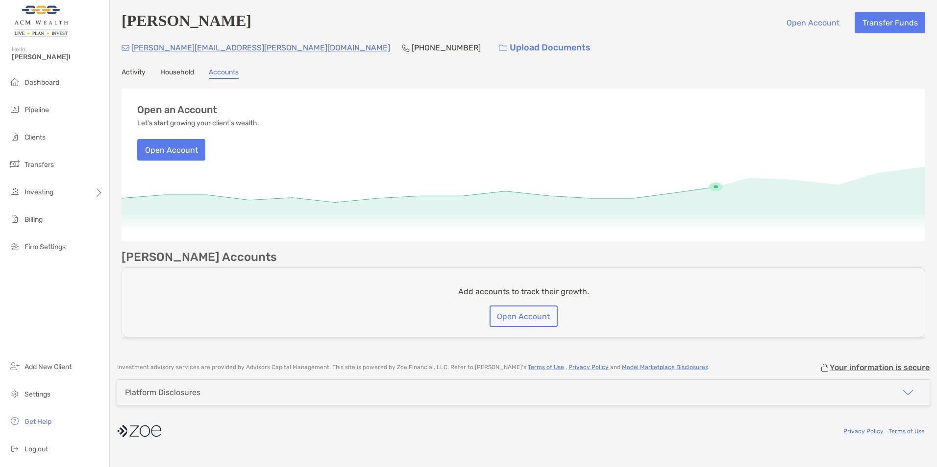
click at [194, 390] on div "Platform Disclosures" at bounding box center [162, 392] width 75 height 9
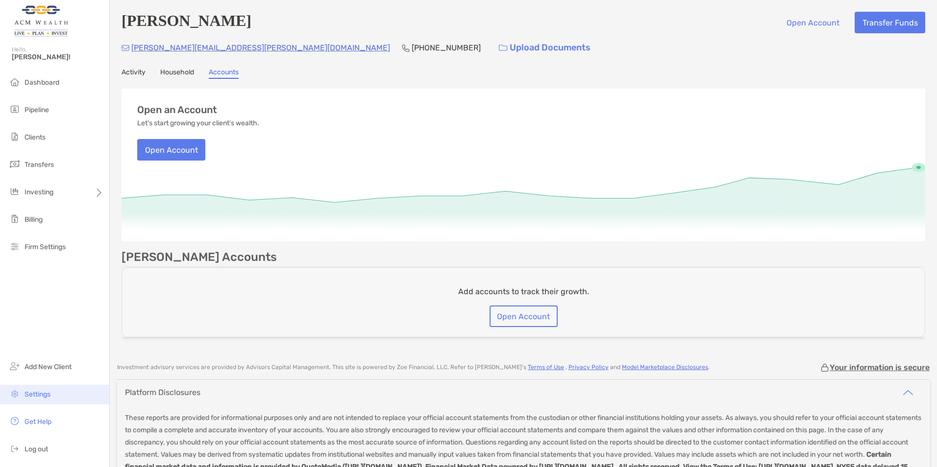
click at [33, 396] on span "Settings" at bounding box center [37, 395] width 26 height 8
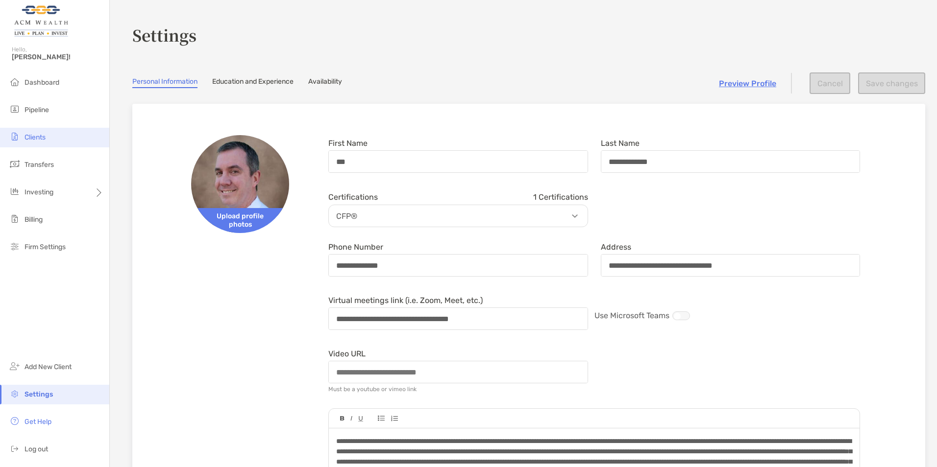
click at [34, 134] on span "Clients" at bounding box center [34, 137] width 21 height 8
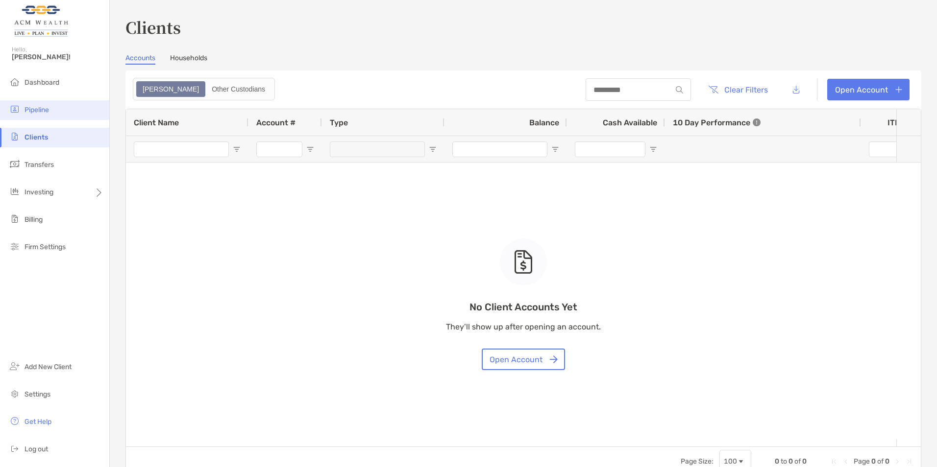
click at [29, 109] on span "Pipeline" at bounding box center [36, 110] width 24 height 8
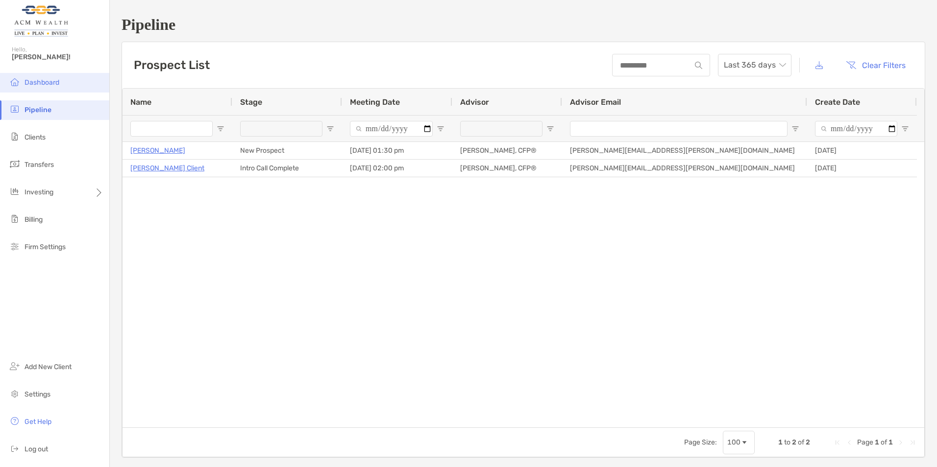
click at [31, 83] on span "Dashboard" at bounding box center [41, 82] width 35 height 8
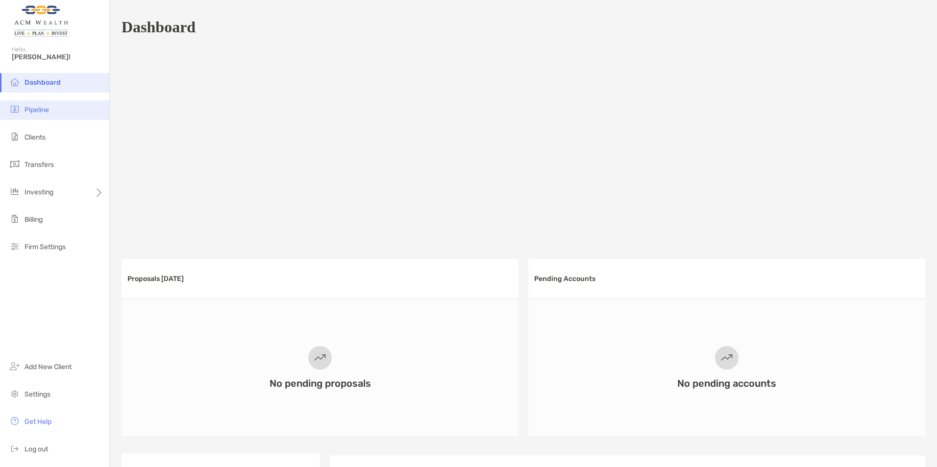
click at [35, 109] on span "Pipeline" at bounding box center [36, 110] width 24 height 8
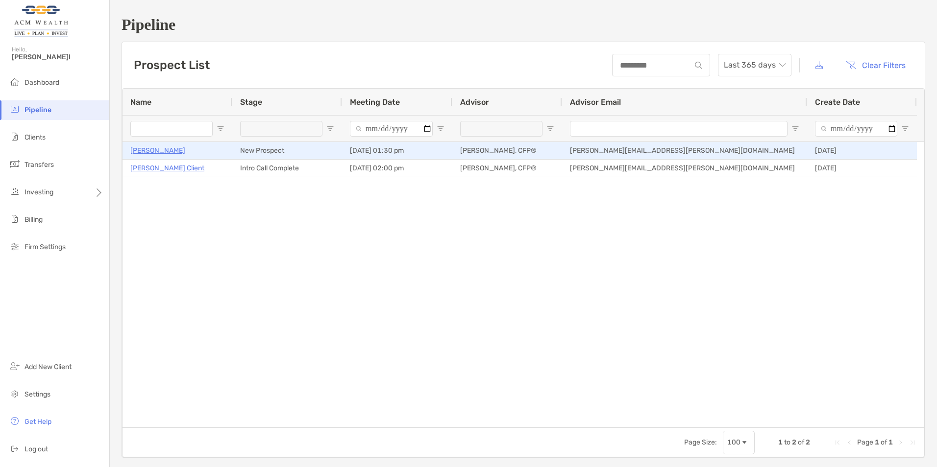
click at [145, 151] on p "[PERSON_NAME]" at bounding box center [157, 151] width 55 height 12
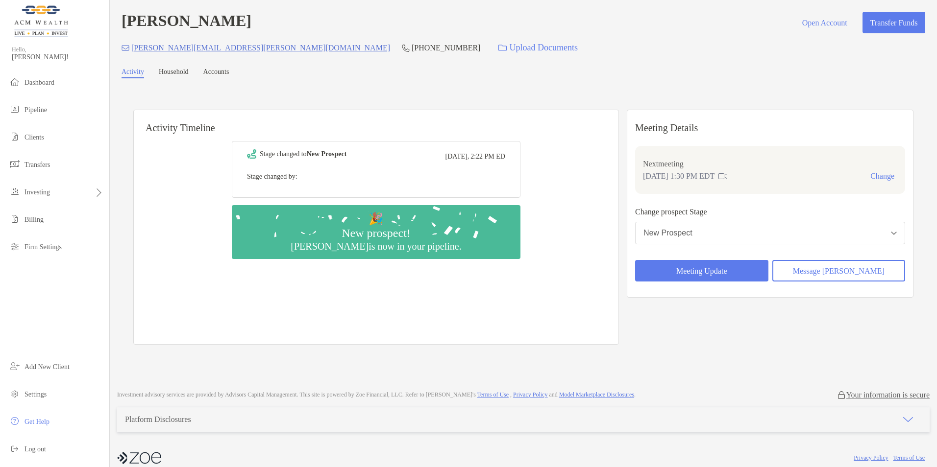
click at [725, 240] on button "New Prospect" at bounding box center [770, 233] width 270 height 23
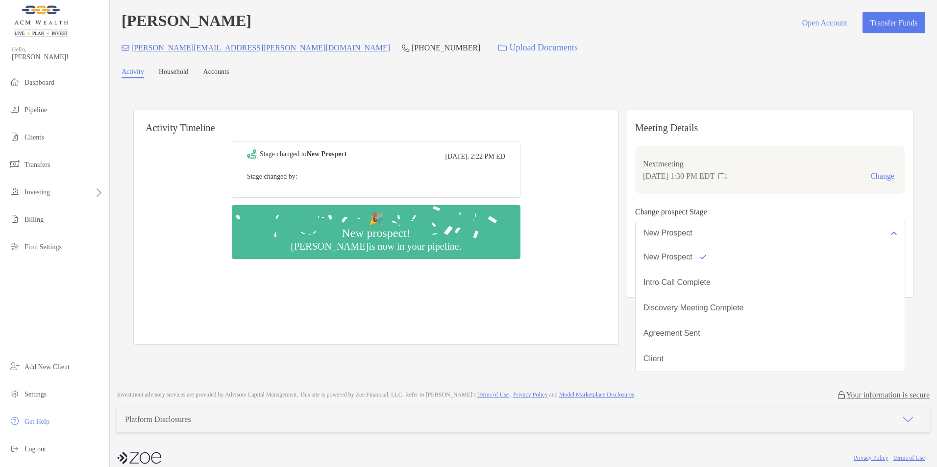
click at [725, 236] on button "New Prospect" at bounding box center [770, 233] width 270 height 23
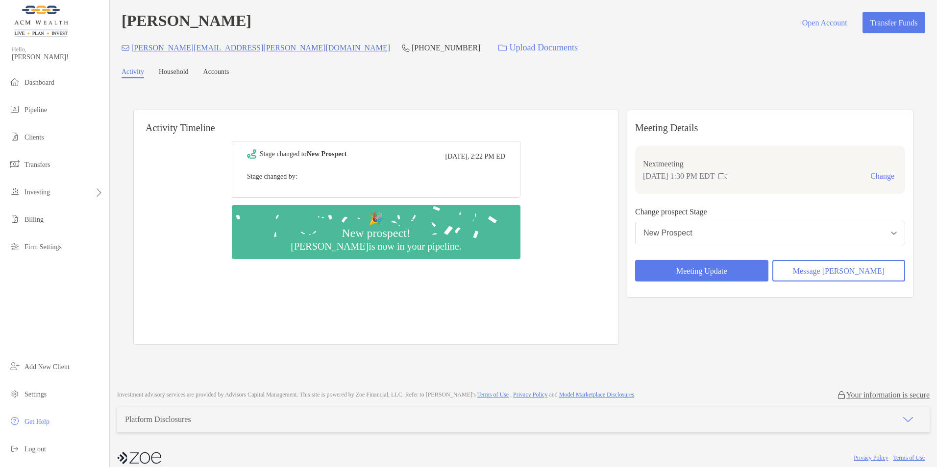
click at [177, 75] on link "Household" at bounding box center [174, 73] width 30 height 10
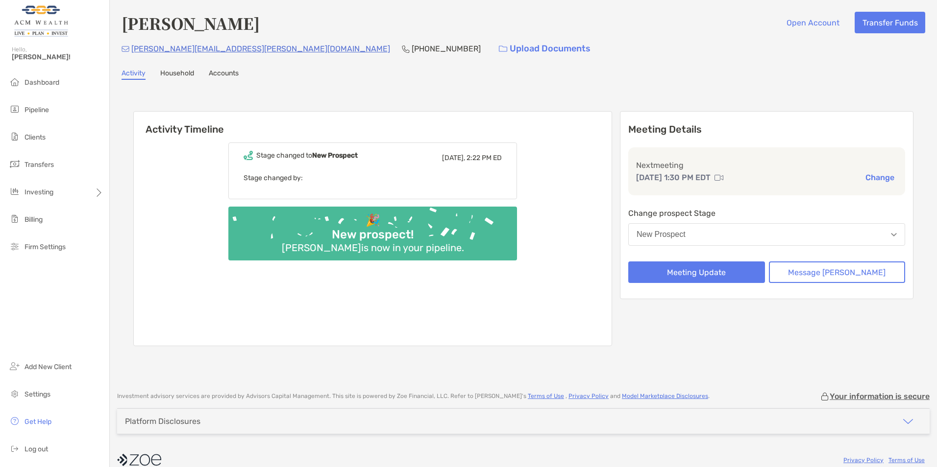
click at [323, 236] on div "🎉 New prospect! Elliot Kass is now in your pipeline." at bounding box center [372, 234] width 289 height 54
click at [351, 243] on div "Elliot Kass is now in your pipeline." at bounding box center [373, 248] width 190 height 12
click at [509, 222] on div "🎉 New prospect! Elliot Kass is now in your pipeline." at bounding box center [372, 234] width 289 height 54
click at [181, 69] on link "Household" at bounding box center [177, 74] width 34 height 11
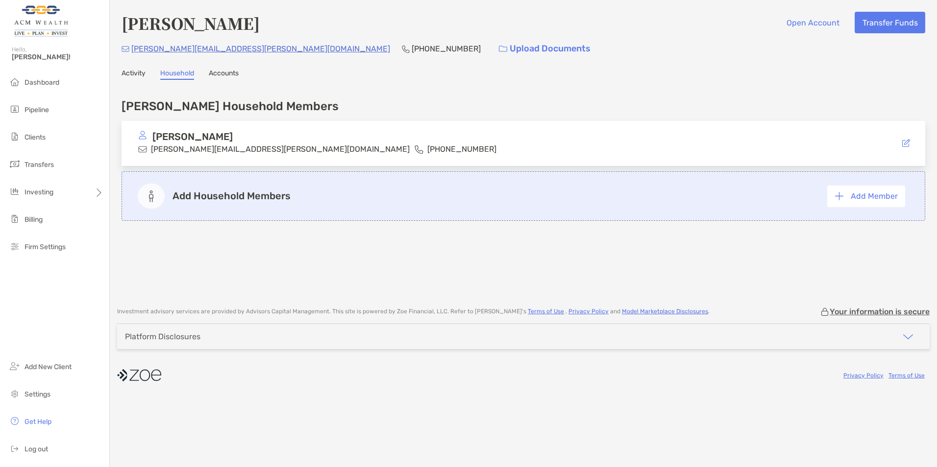
click at [216, 69] on link "Accounts" at bounding box center [224, 74] width 30 height 11
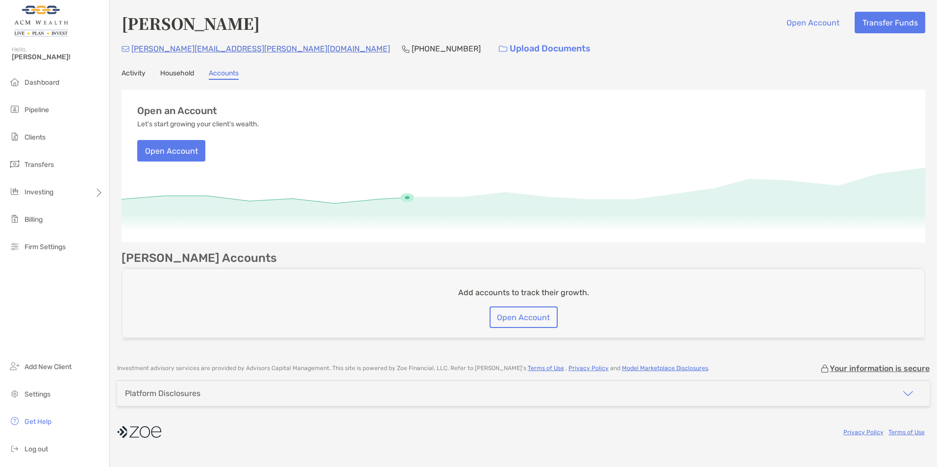
click at [133, 72] on link "Activity" at bounding box center [134, 74] width 24 height 11
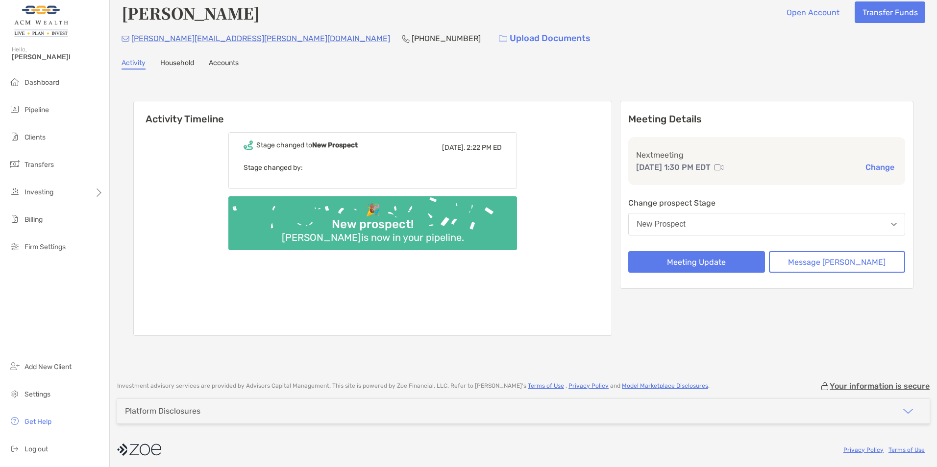
scroll to position [14, 0]
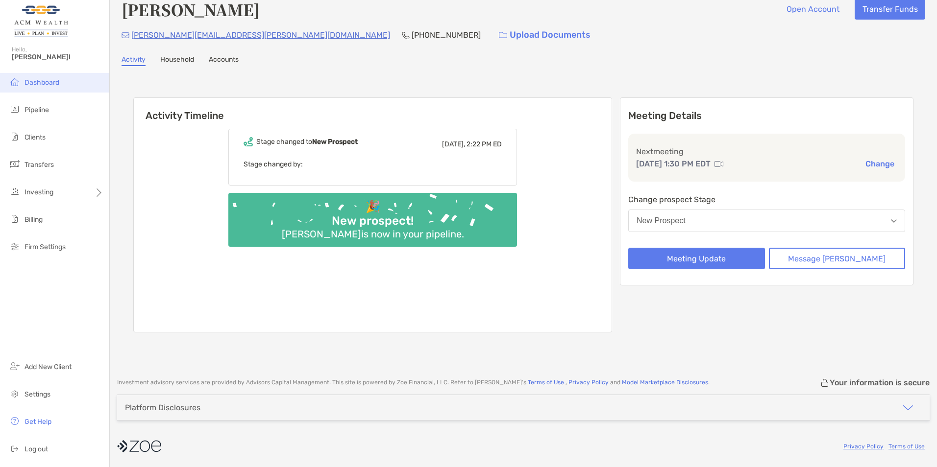
click at [25, 82] on span "Dashboard" at bounding box center [41, 82] width 35 height 8
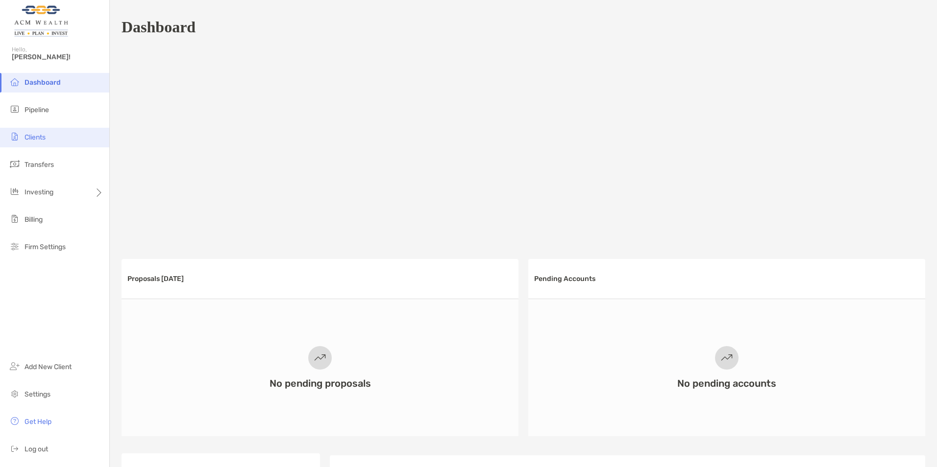
click at [29, 135] on span "Clients" at bounding box center [34, 137] width 21 height 8
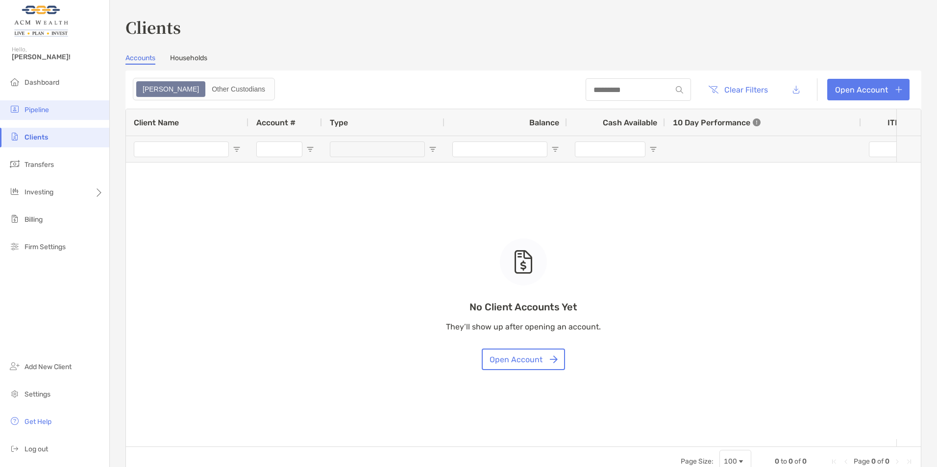
click at [33, 110] on span "Pipeline" at bounding box center [36, 110] width 24 height 8
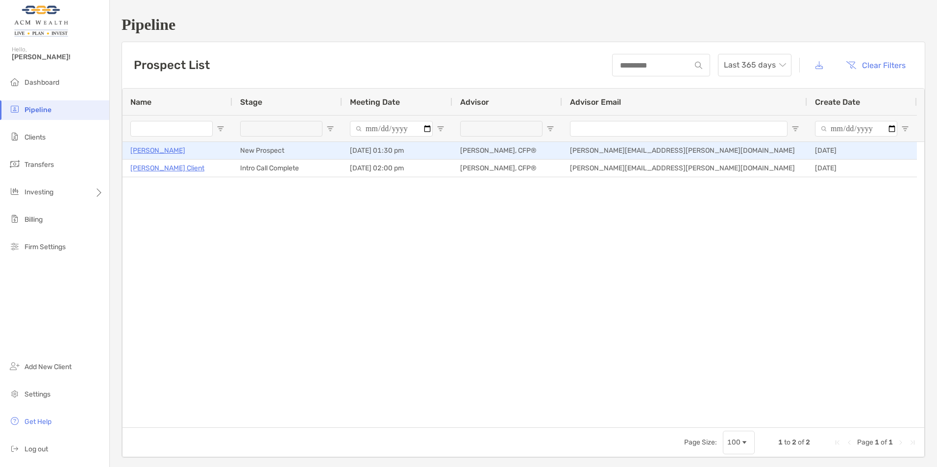
click at [146, 148] on p "[PERSON_NAME]" at bounding box center [157, 151] width 55 height 12
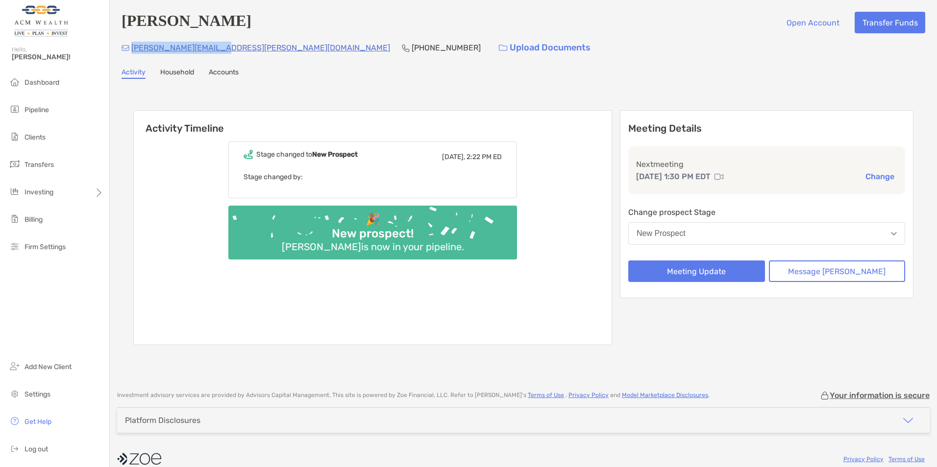
drag, startPoint x: 0, startPoint y: 0, endPoint x: 133, endPoint y: 50, distance: 142.1
click at [133, 50] on div "elliot.kass@gmail.com (301) 787-7001 Upload Documents" at bounding box center [524, 47] width 804 height 21
copy p "[PERSON_NAME][EMAIL_ADDRESS][PERSON_NAME][DOMAIN_NAME]"
click at [31, 397] on span "Settings" at bounding box center [37, 395] width 26 height 8
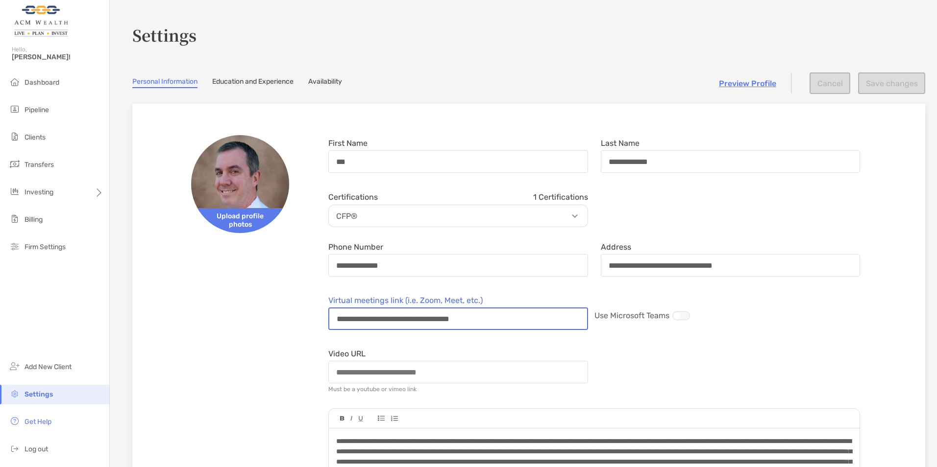
drag, startPoint x: 498, startPoint y: 321, endPoint x: 432, endPoint y: 318, distance: 65.7
click at [441, 318] on input "**********" at bounding box center [458, 319] width 258 height 21
drag, startPoint x: 432, startPoint y: 318, endPoint x: 416, endPoint y: 320, distance: 15.8
click at [420, 319] on input "**********" at bounding box center [458, 319] width 258 height 21
drag, startPoint x: 400, startPoint y: 320, endPoint x: 350, endPoint y: 320, distance: 50.0
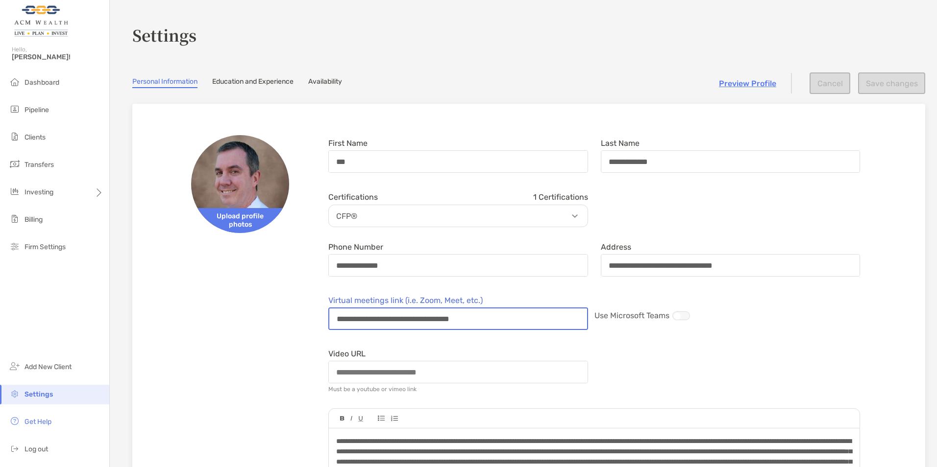
click at [350, 320] on input "**********" at bounding box center [458, 319] width 258 height 21
click at [518, 320] on input "**********" at bounding box center [458, 319] width 258 height 21
drag, startPoint x: 515, startPoint y: 320, endPoint x: 339, endPoint y: 321, distance: 176.9
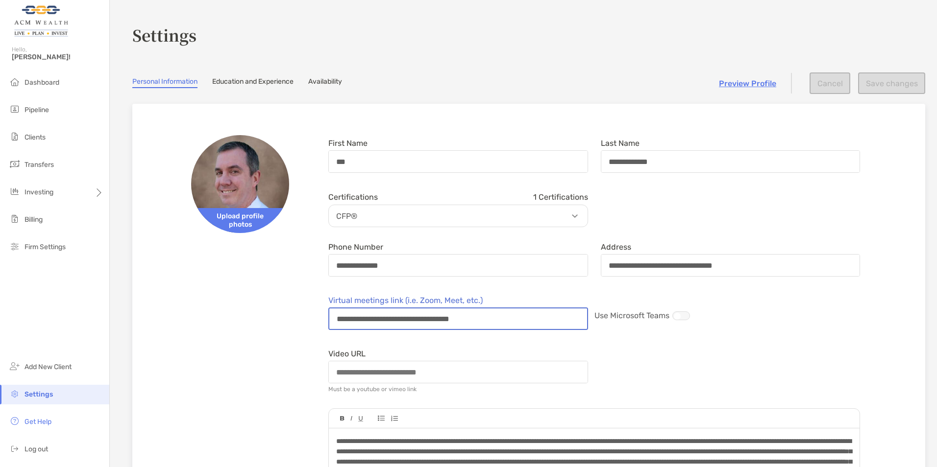
click at [339, 321] on input "**********" at bounding box center [458, 319] width 258 height 21
drag, startPoint x: 502, startPoint y: 313, endPoint x: 336, endPoint y: 309, distance: 166.2
click at [336, 309] on input "**********" at bounding box center [458, 319] width 258 height 21
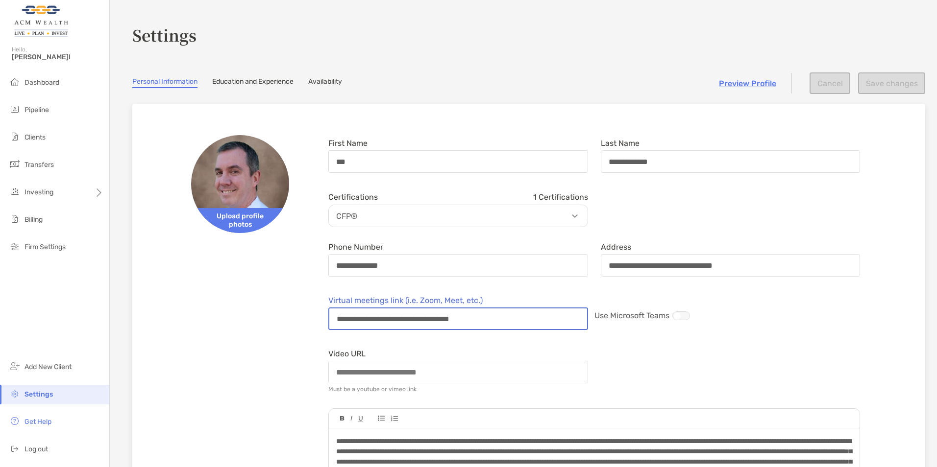
drag, startPoint x: 337, startPoint y: 319, endPoint x: 468, endPoint y: 319, distance: 131.3
click at [461, 319] on input "**********" at bounding box center [458, 319] width 258 height 21
drag, startPoint x: 468, startPoint y: 319, endPoint x: 481, endPoint y: 319, distance: 12.7
click at [481, 319] on input "**********" at bounding box center [458, 319] width 258 height 21
click at [521, 323] on input "**********" at bounding box center [458, 319] width 258 height 21
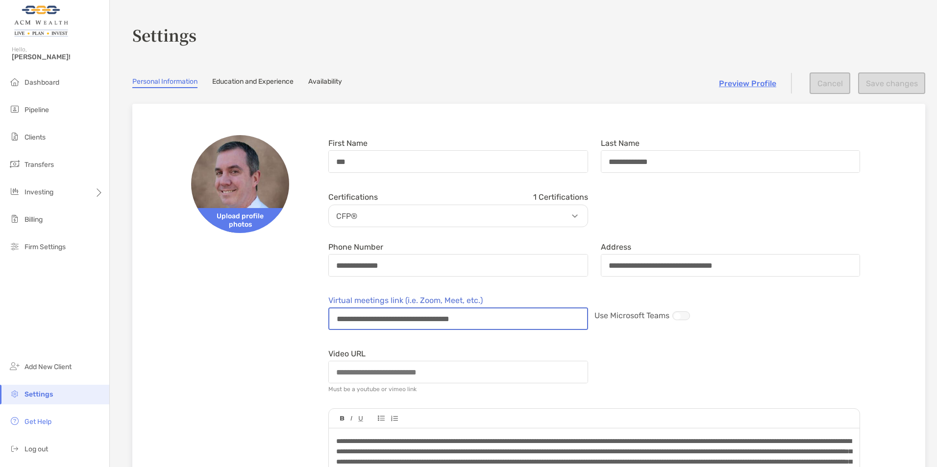
drag, startPoint x: 514, startPoint y: 320, endPoint x: 314, endPoint y: 329, distance: 200.6
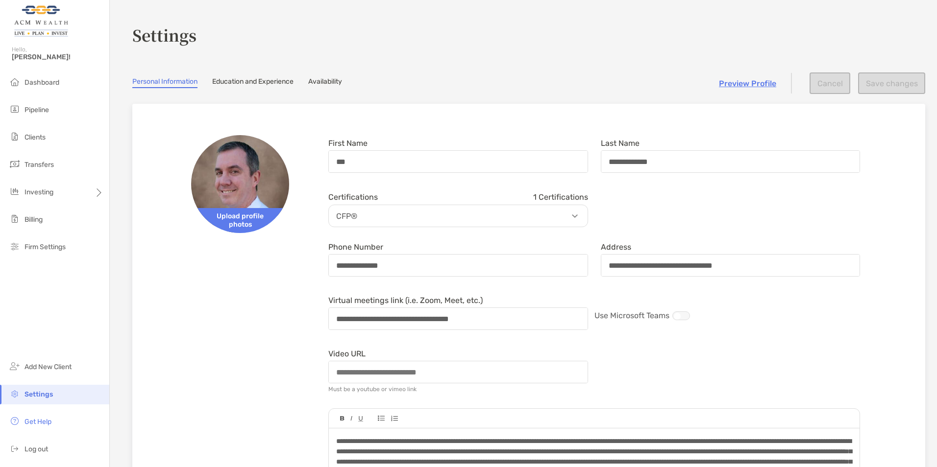
click at [30, 83] on span "Dashboard" at bounding box center [41, 82] width 35 height 8
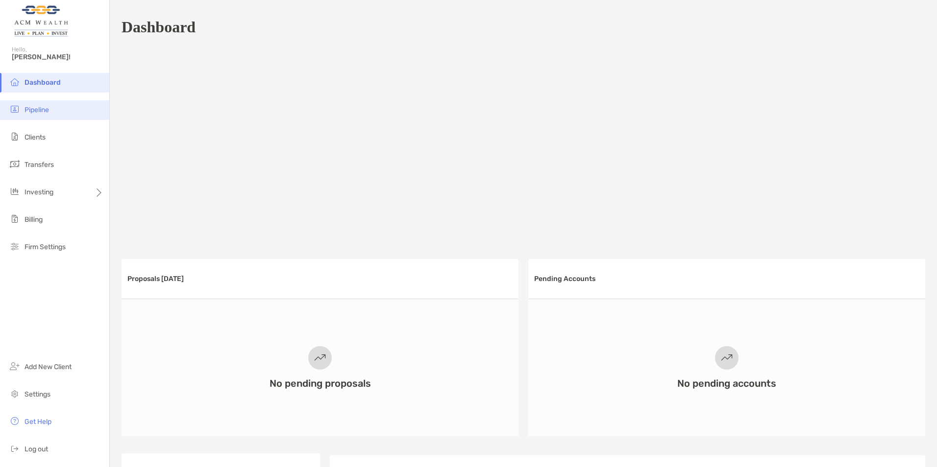
click at [29, 110] on span "Pipeline" at bounding box center [36, 110] width 24 height 8
